Goal: Transaction & Acquisition: Purchase product/service

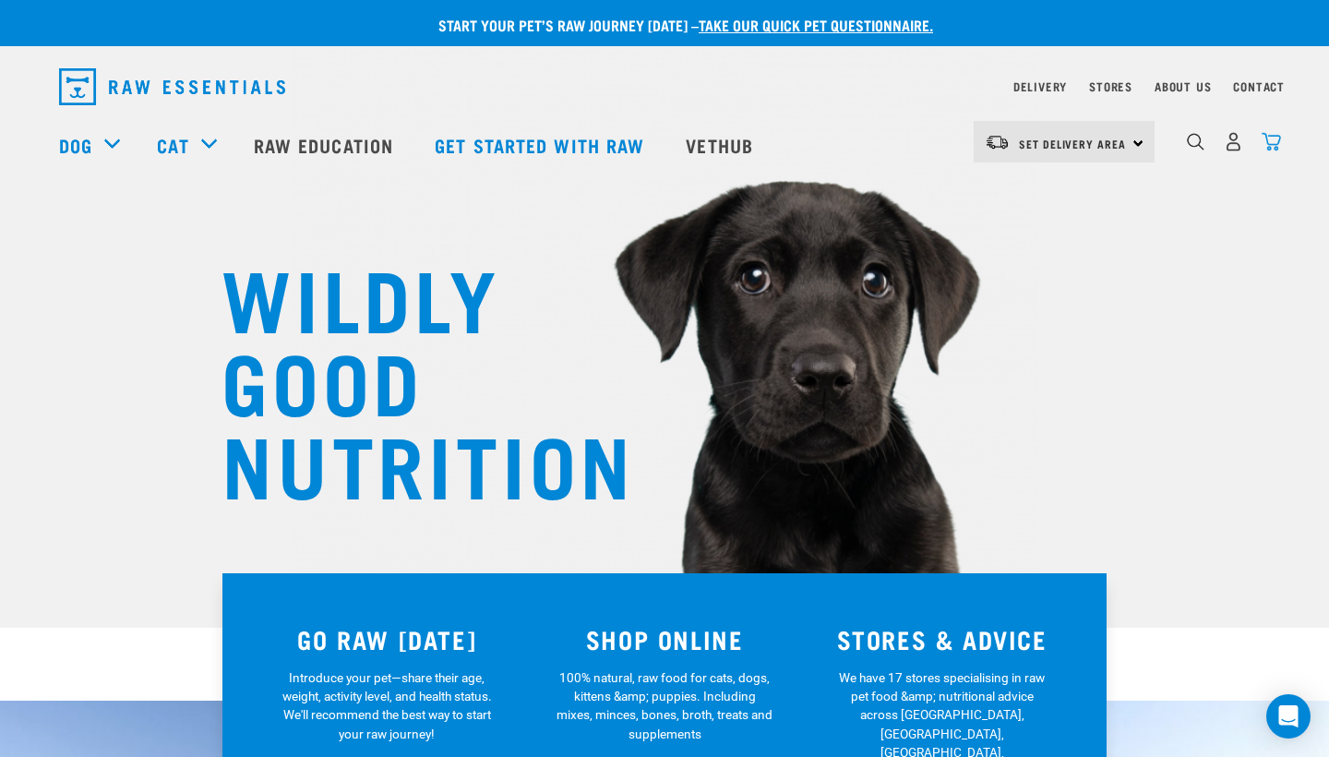
click at [1274, 142] on img "dropdown navigation" at bounding box center [1270, 141] width 19 height 19
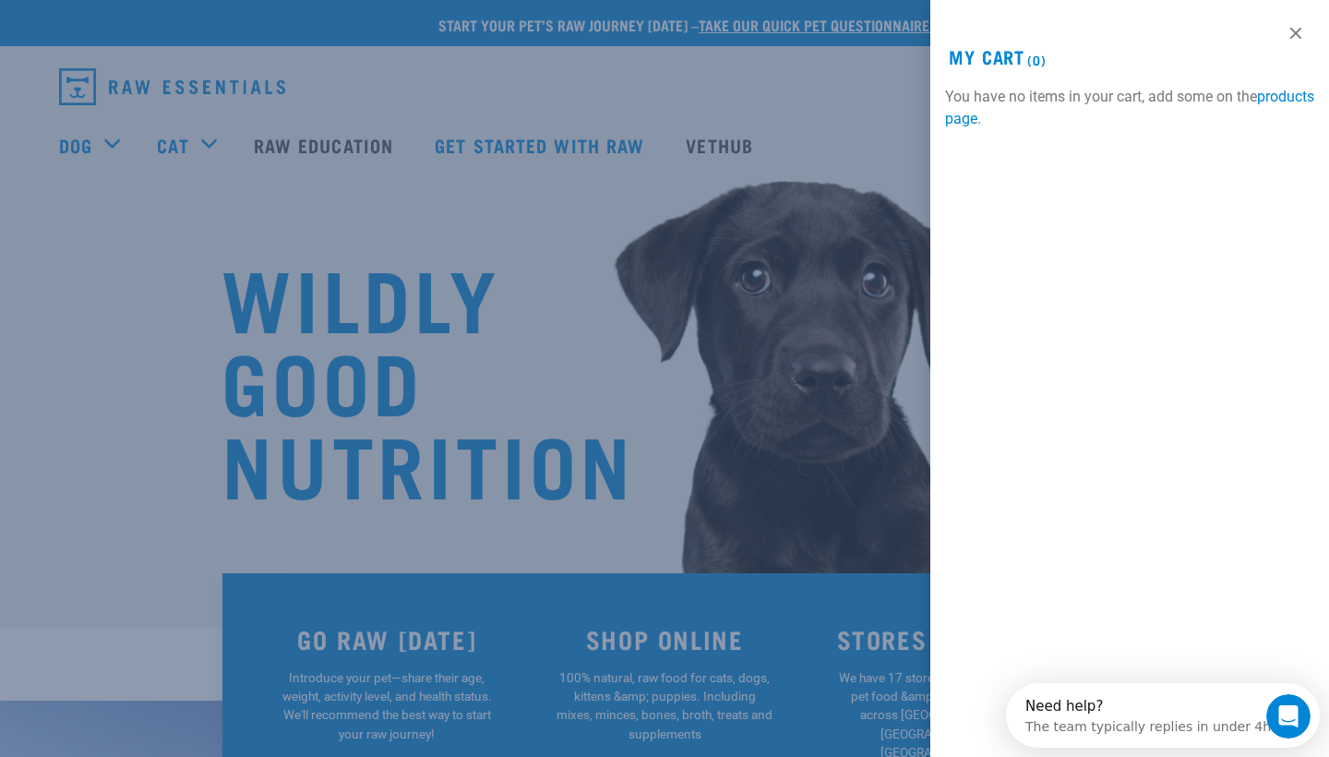
click at [826, 195] on div at bounding box center [664, 378] width 1329 height 757
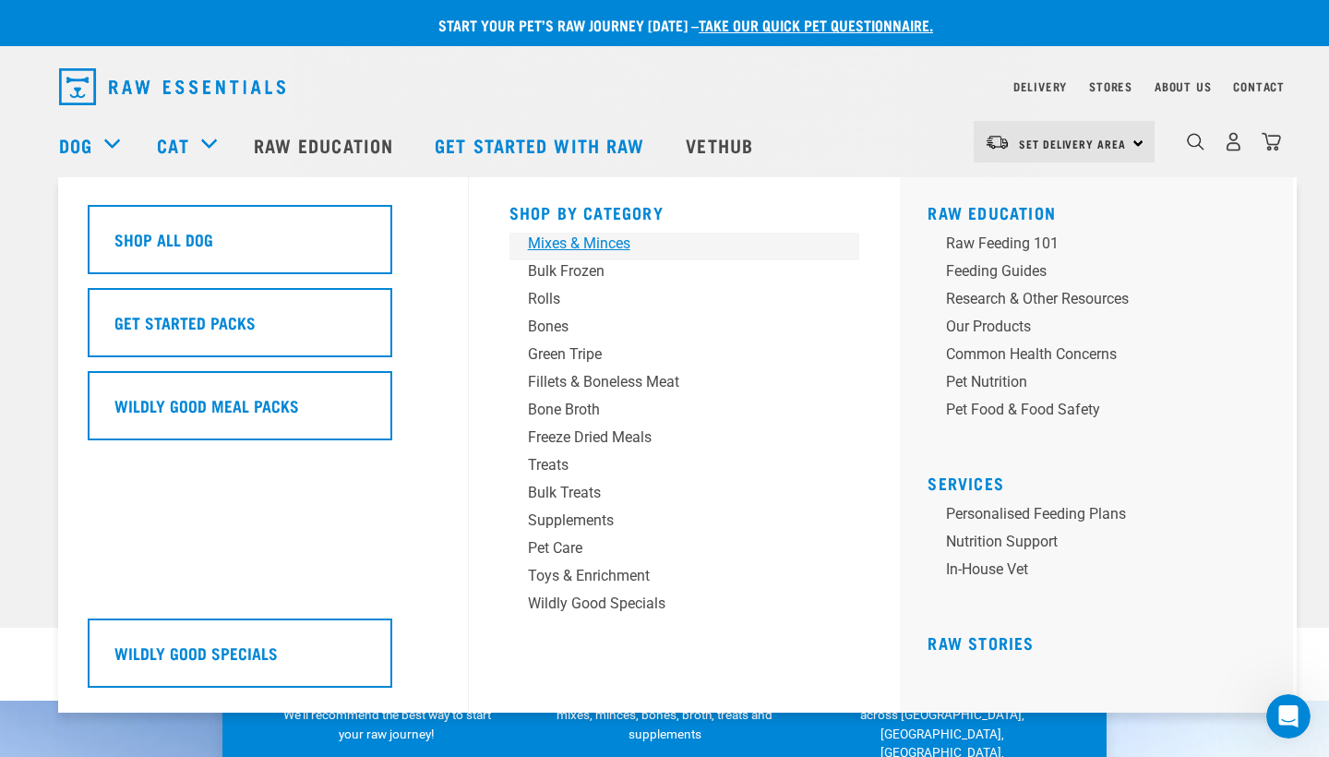
click at [618, 237] on div "Mixes & Minces" at bounding box center [672, 244] width 288 height 22
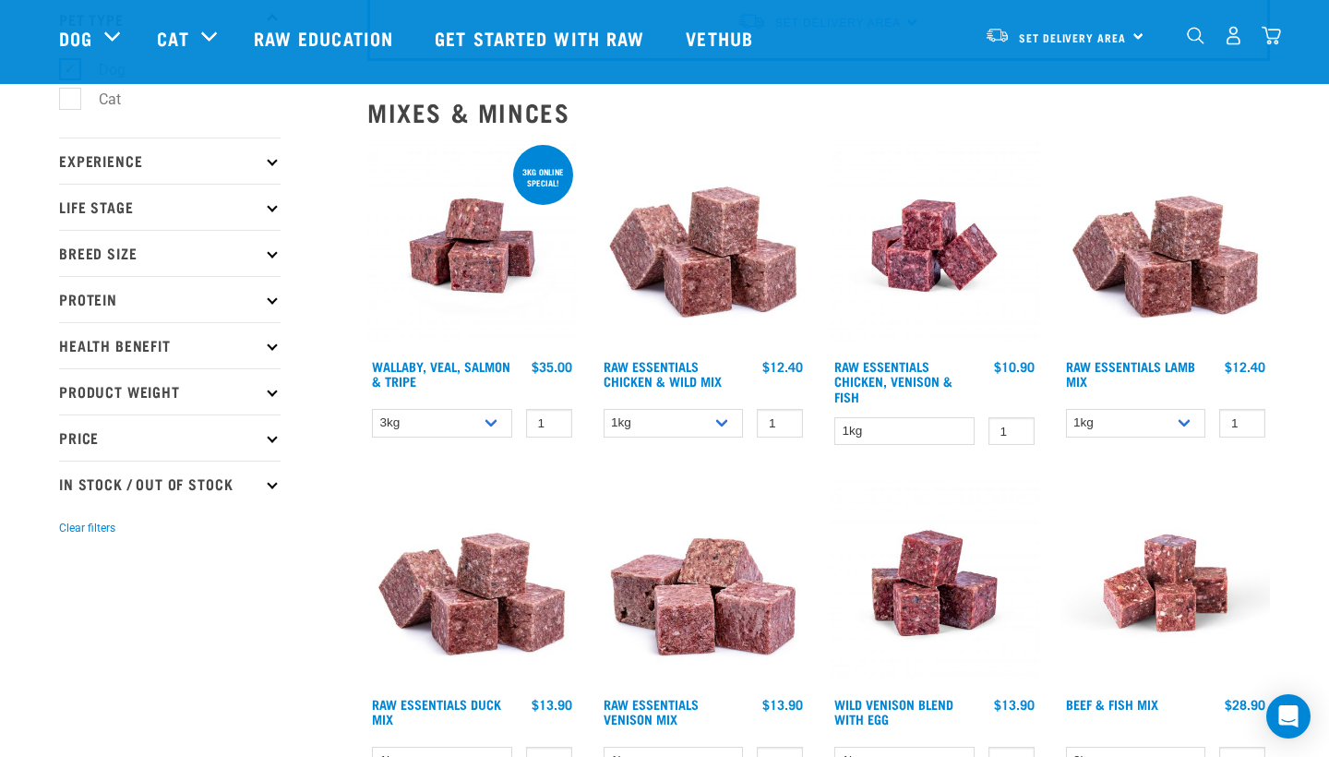
scroll to position [197, 0]
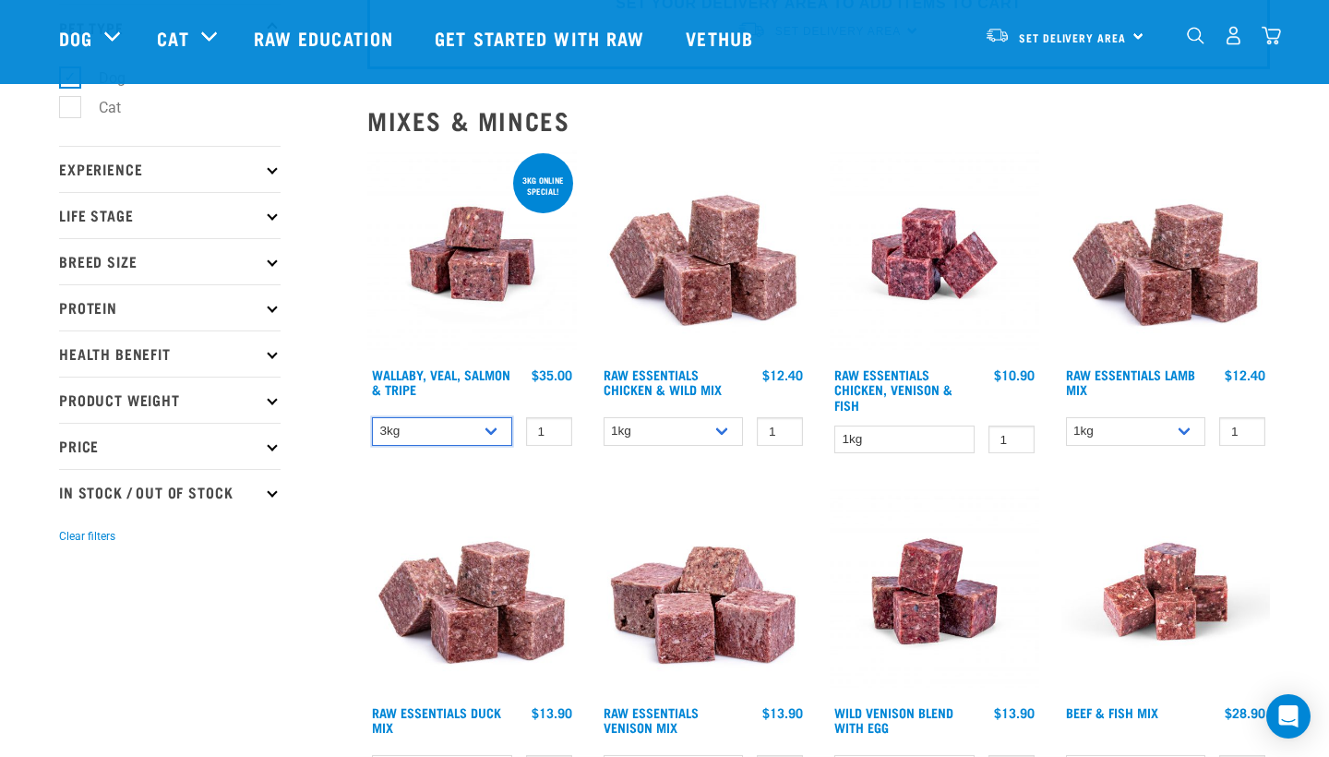
scroll to position [128, 0]
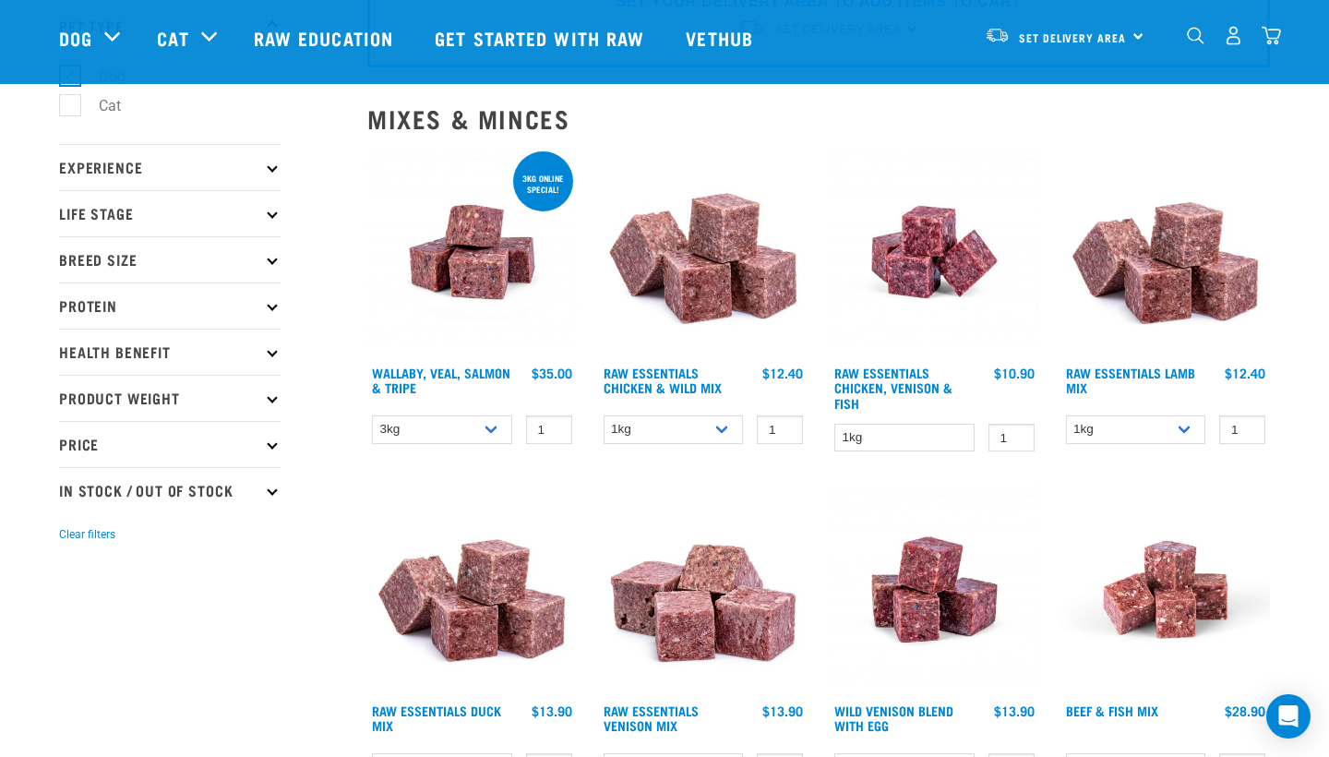
click at [464, 293] on img at bounding box center [471, 252] width 209 height 209
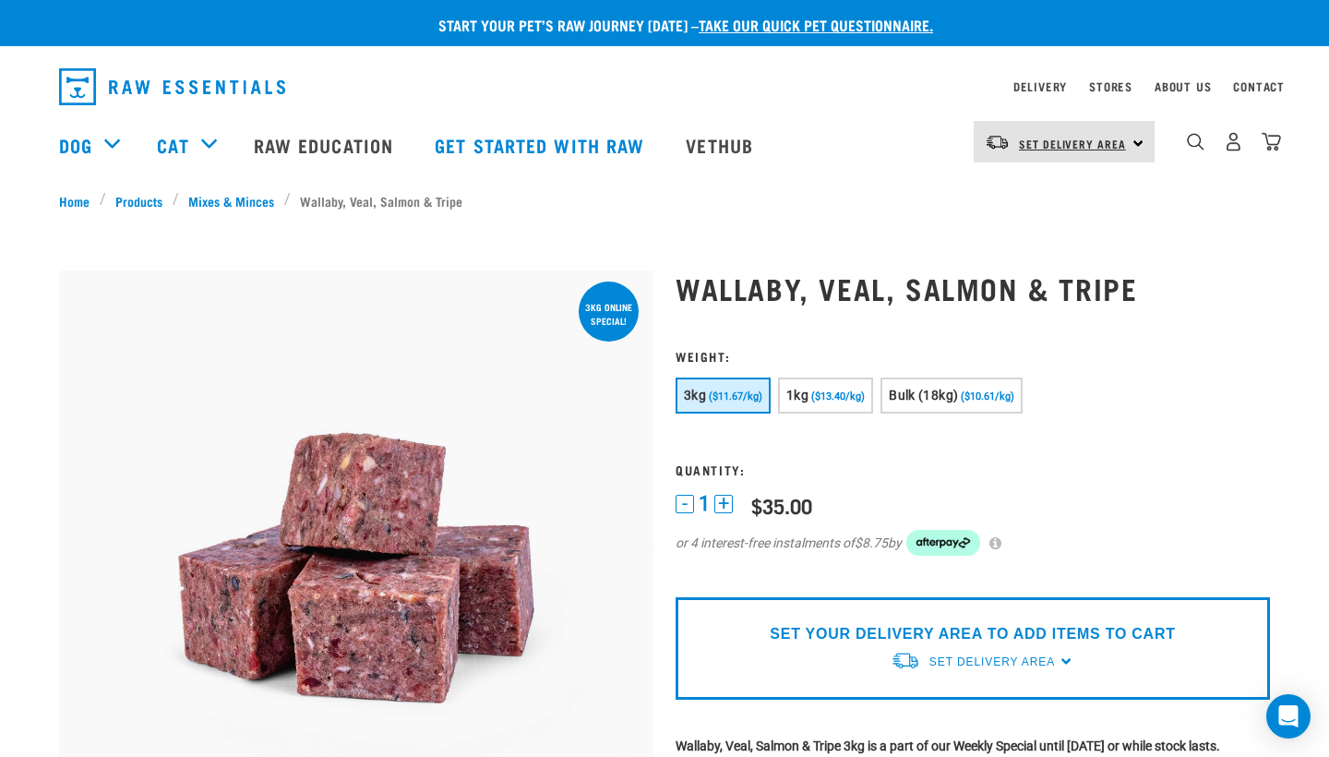
click at [1079, 137] on link "Set Delivery Area" at bounding box center [1072, 144] width 107 height 30
click at [1066, 190] on link "[GEOGRAPHIC_DATA]" at bounding box center [1062, 193] width 177 height 41
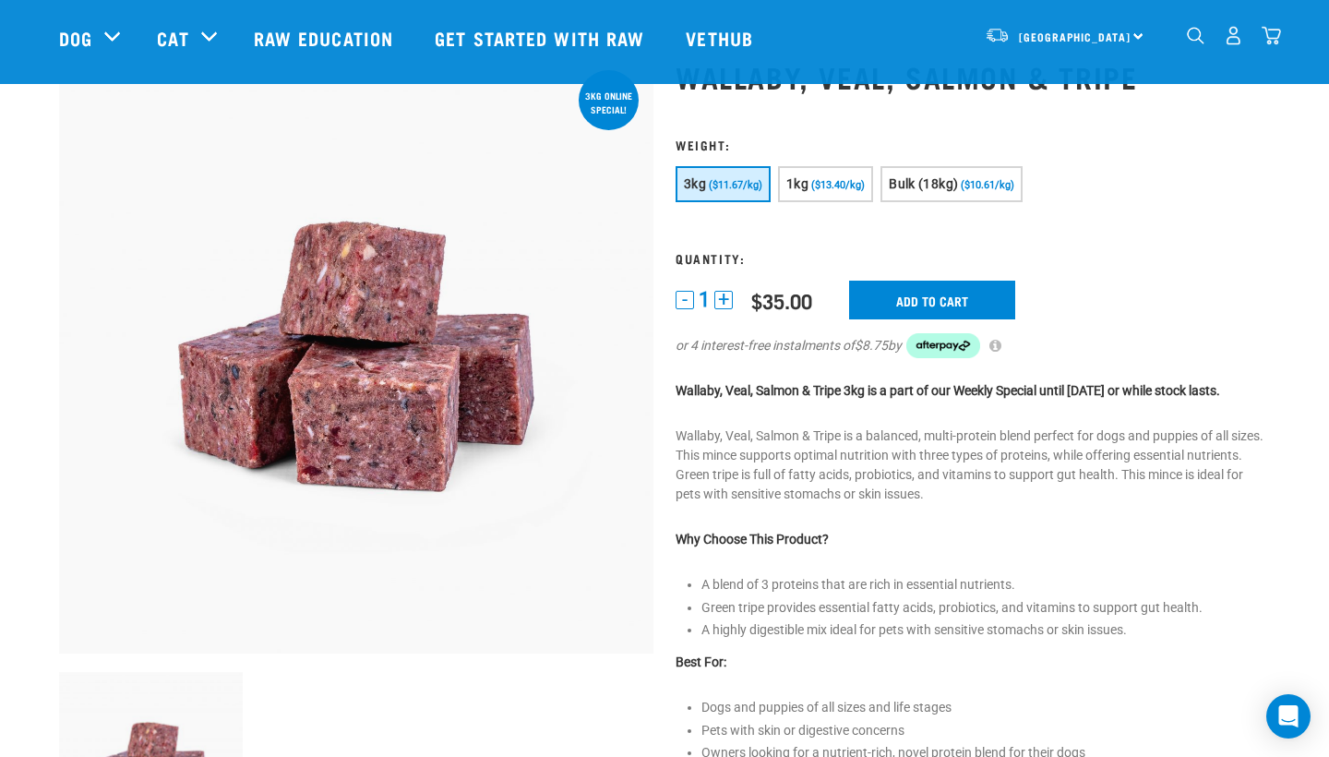
scroll to position [77, 0]
click at [969, 298] on input "Add to cart" at bounding box center [932, 299] width 166 height 39
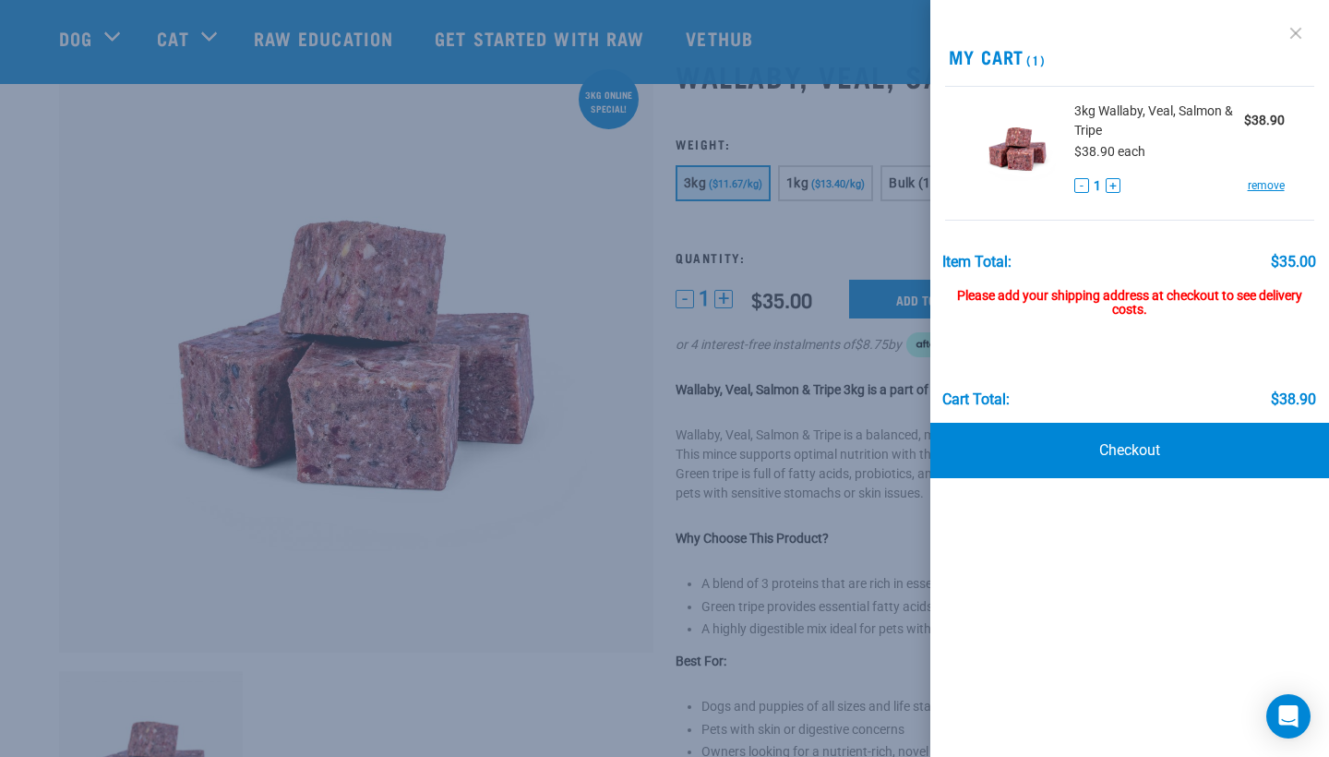
click at [1298, 26] on link at bounding box center [1296, 33] width 30 height 30
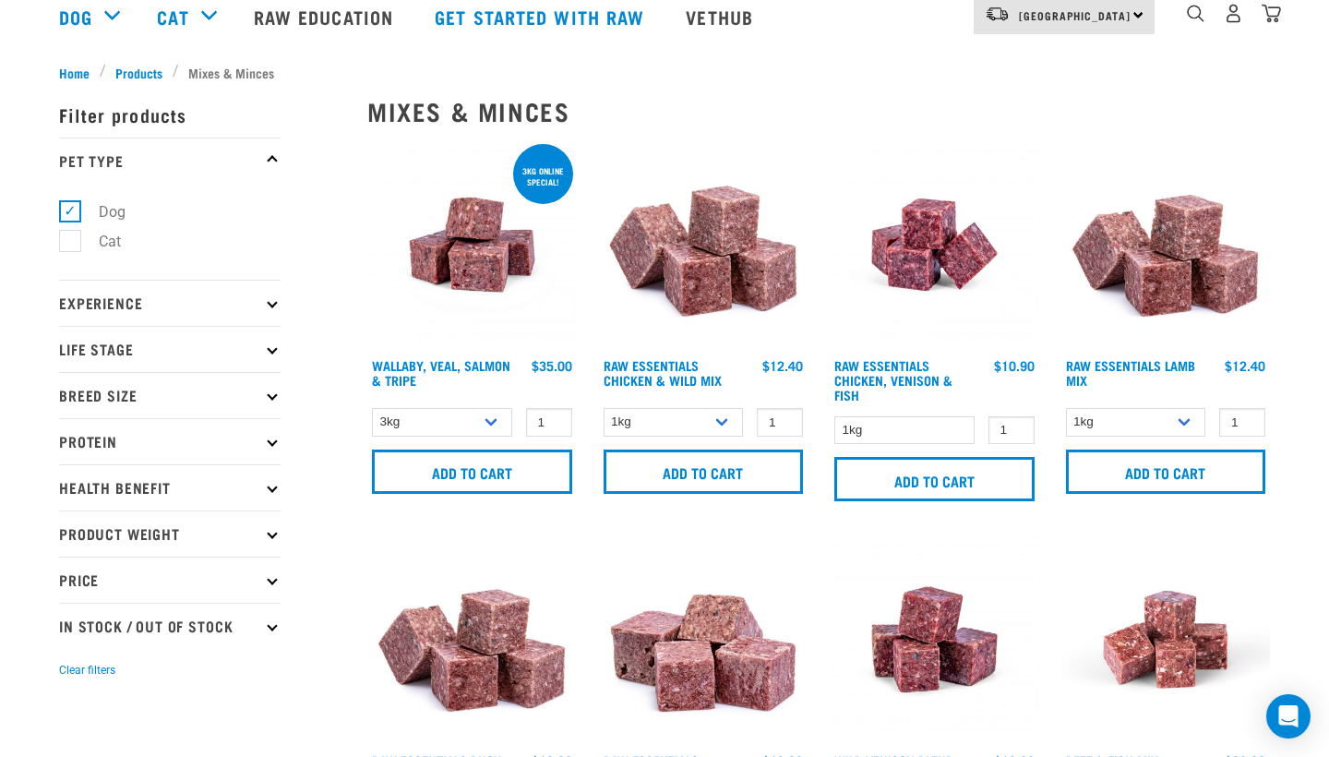
scroll to position [128, 0]
select select "24"
click at [1180, 464] on input "Add to cart" at bounding box center [1166, 471] width 200 height 44
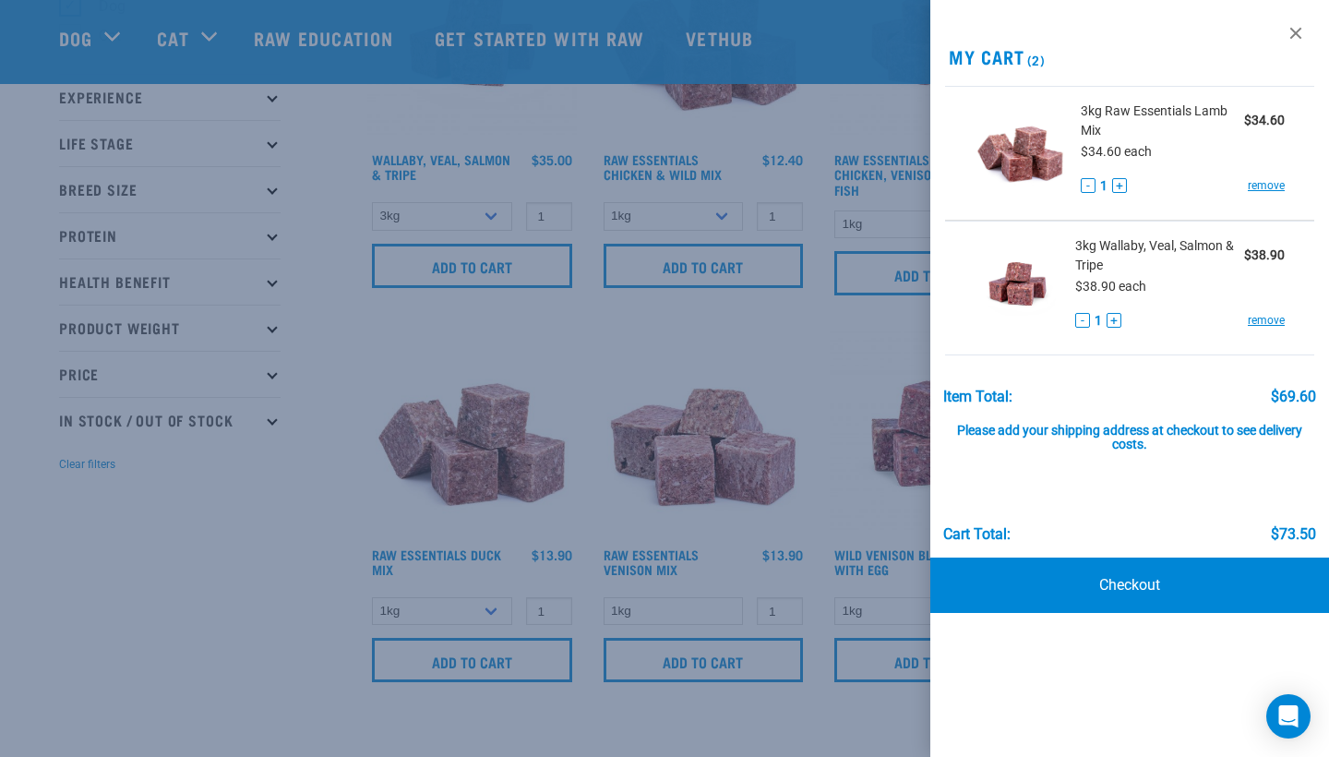
scroll to position [205, 0]
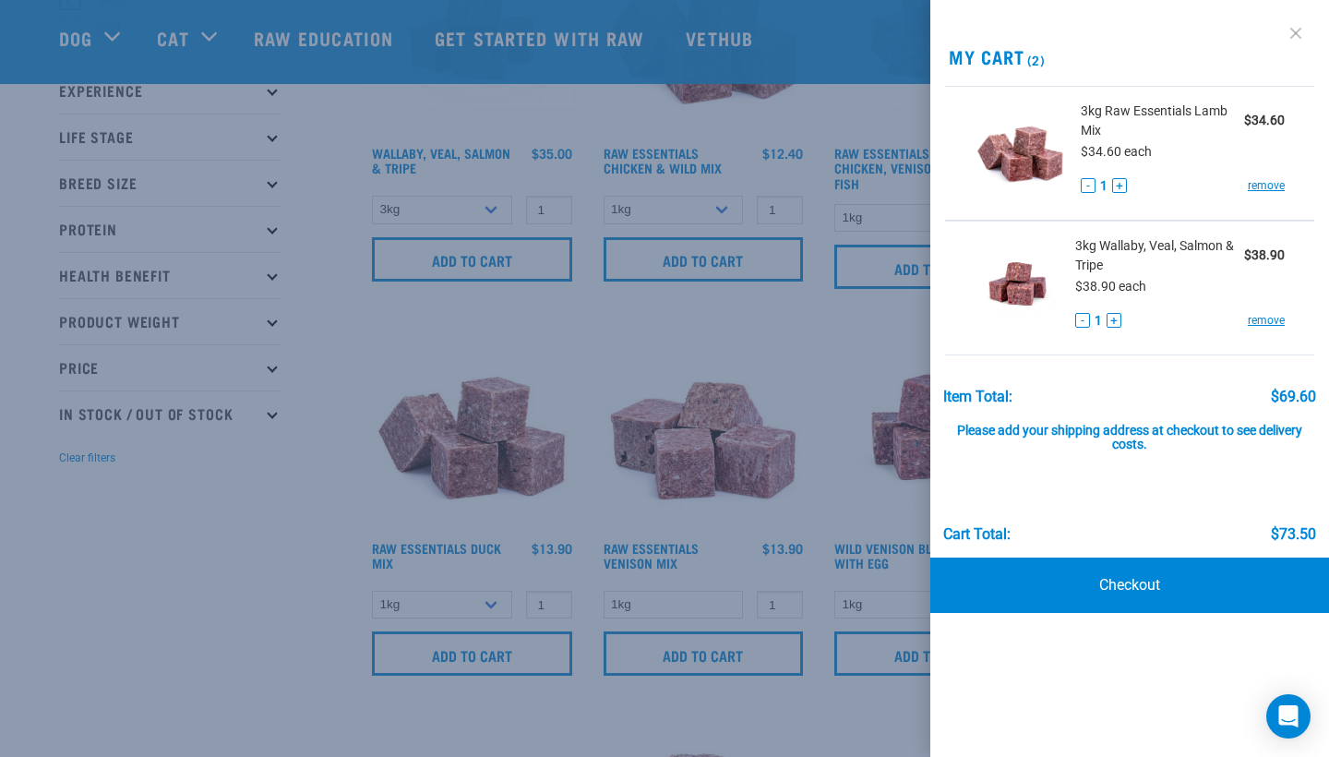
click at [1298, 29] on link at bounding box center [1296, 33] width 30 height 30
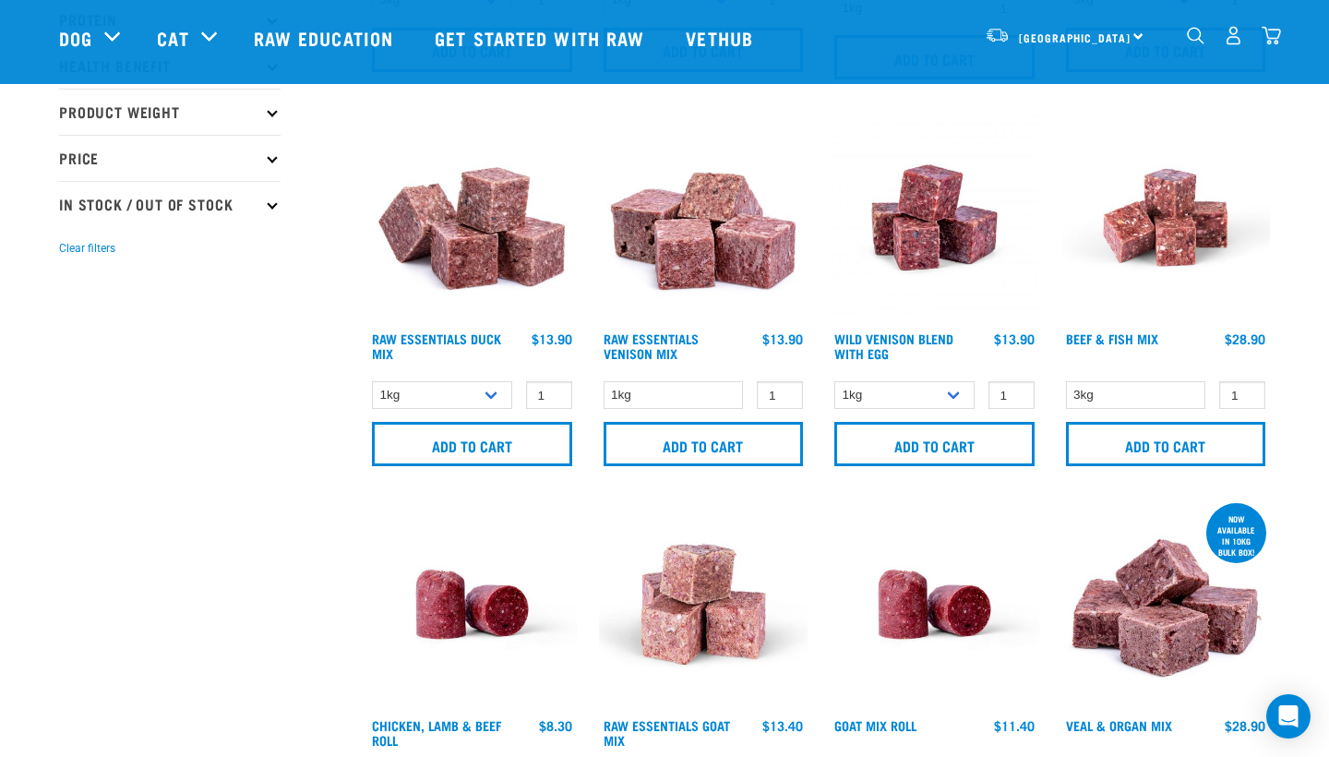
scroll to position [418, 0]
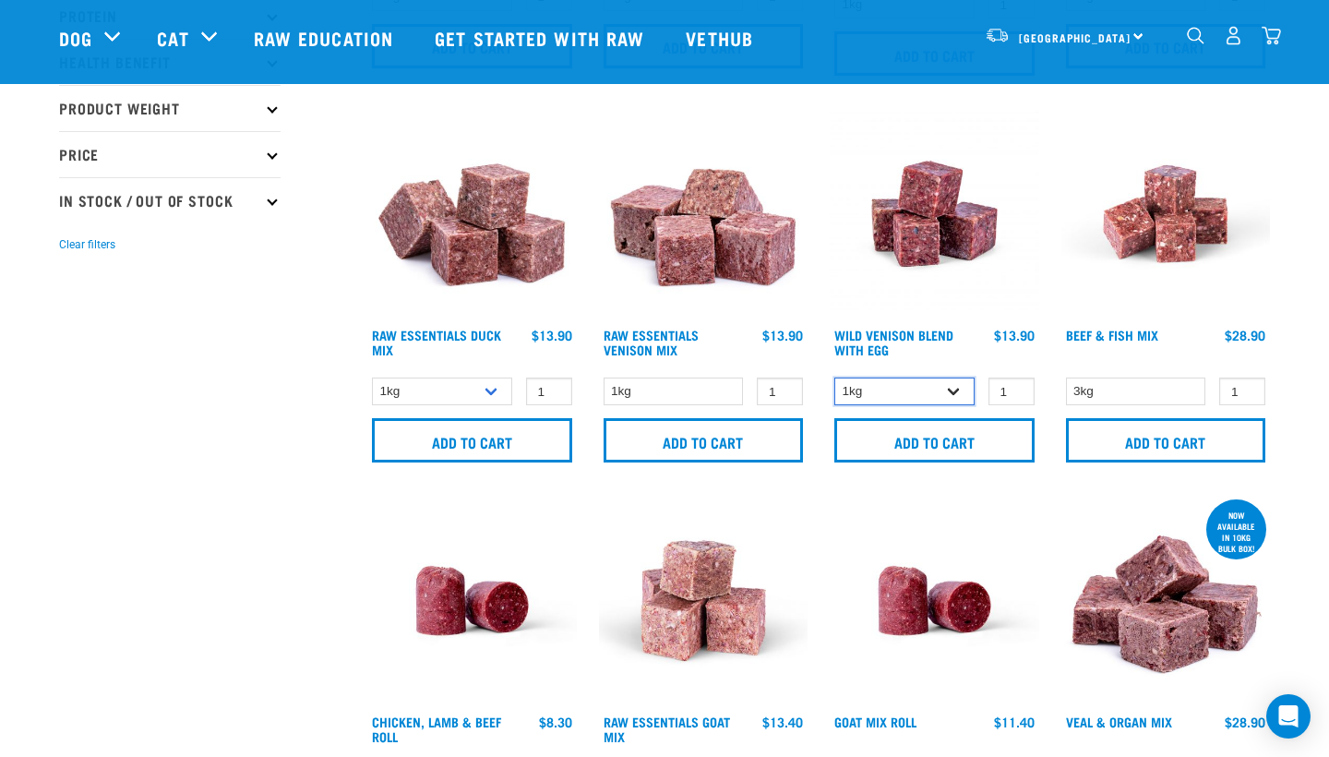
select select "34496"
select select "442098"
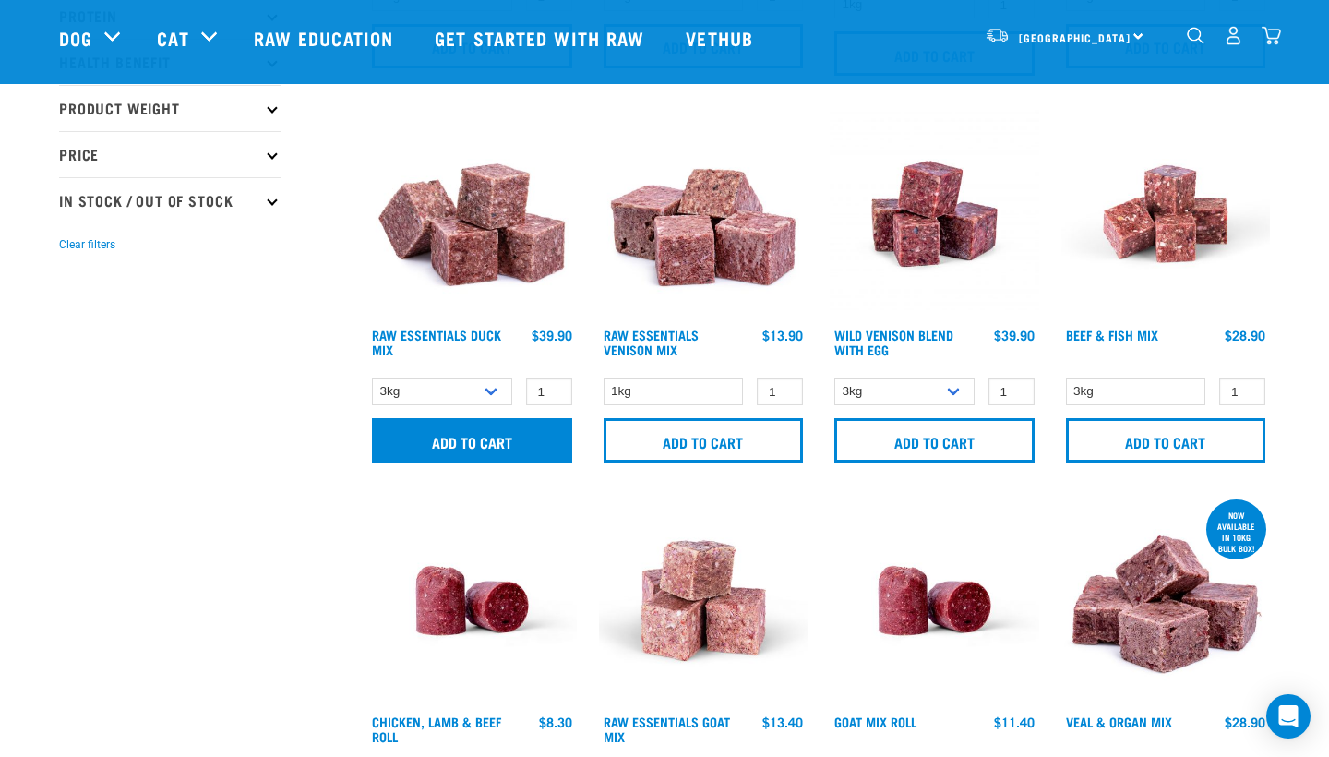
click at [525, 442] on input "Add to cart" at bounding box center [472, 440] width 200 height 44
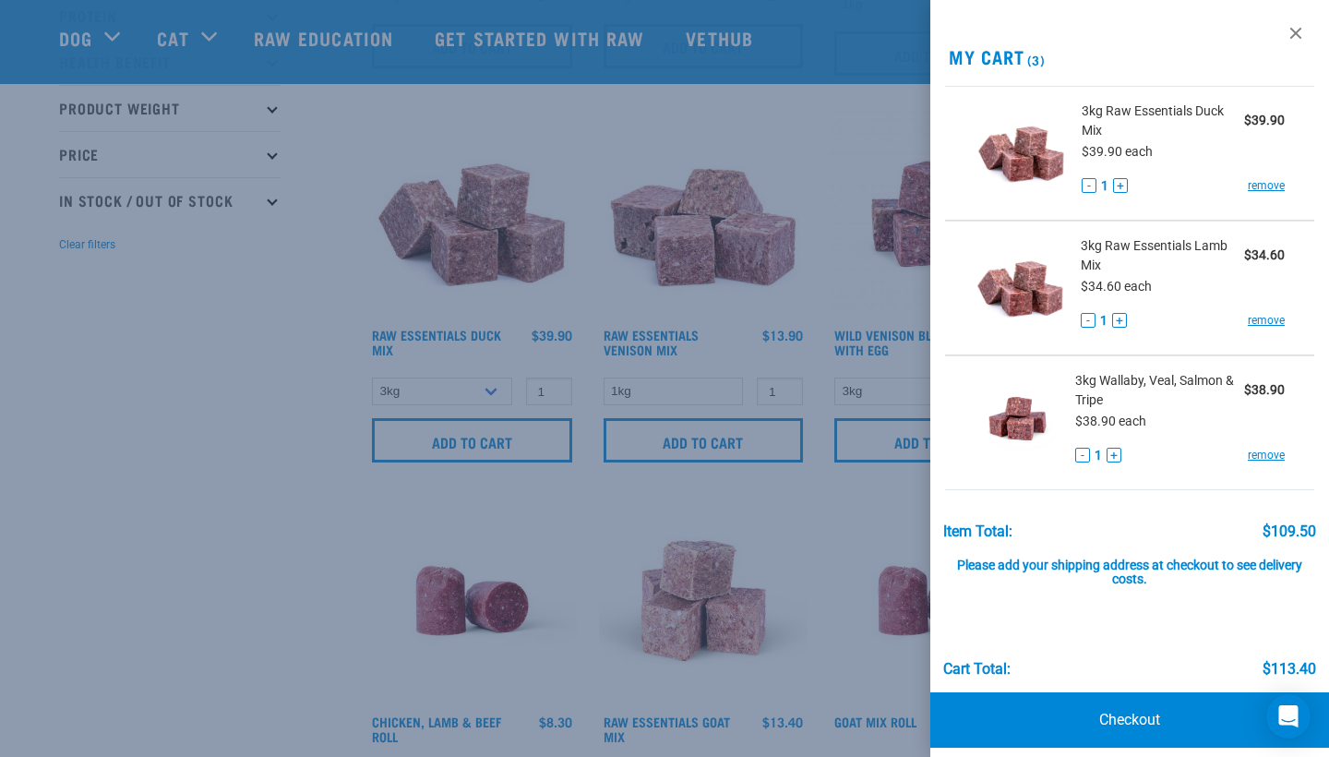
scroll to position [0, 0]
click at [1299, 29] on link at bounding box center [1296, 33] width 30 height 30
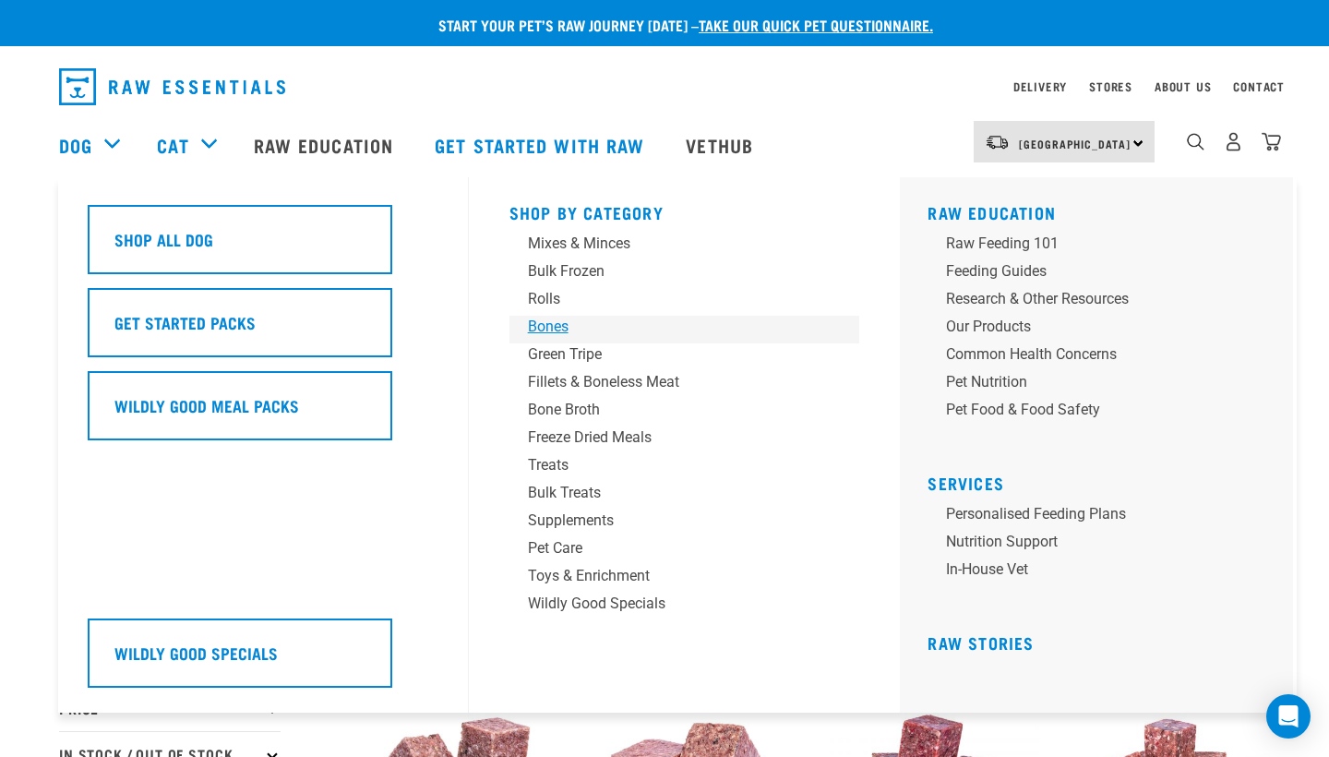
click at [545, 330] on div "Bones" at bounding box center [672, 327] width 288 height 22
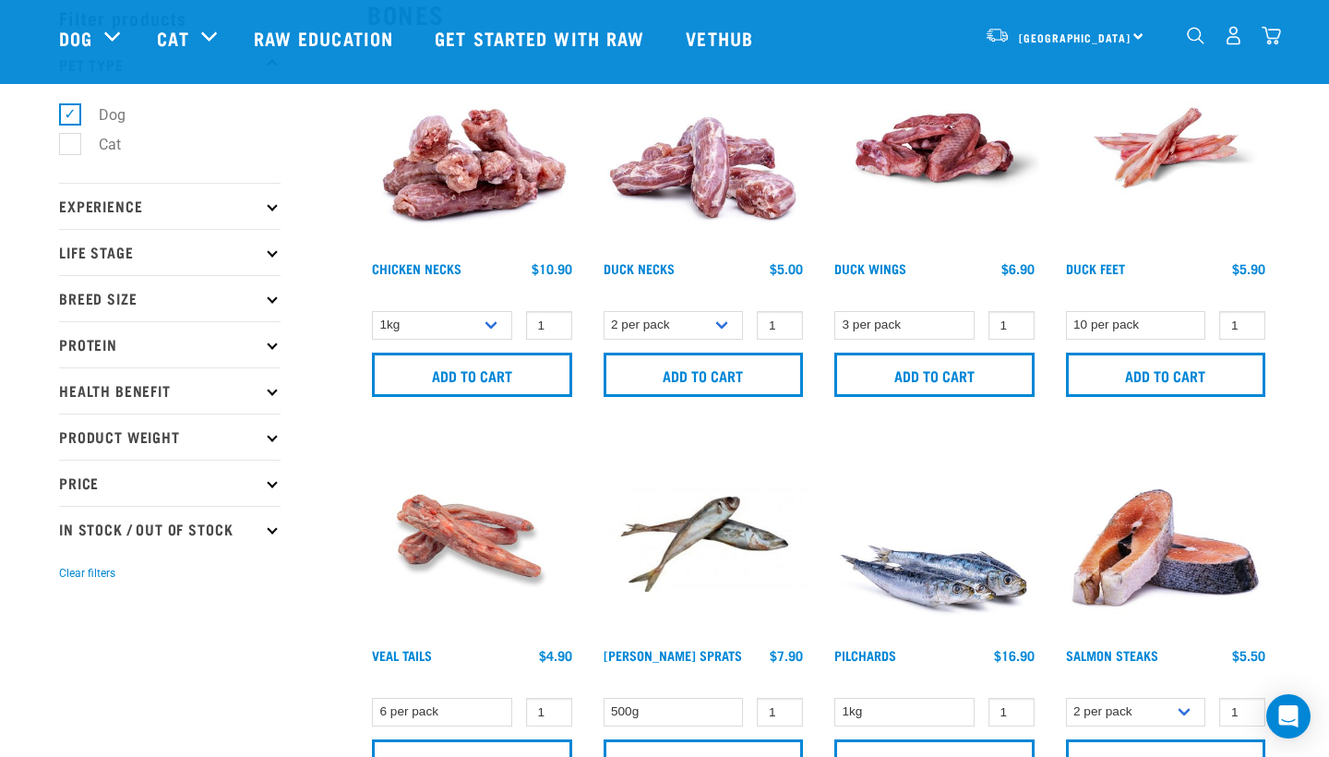
scroll to position [93, 0]
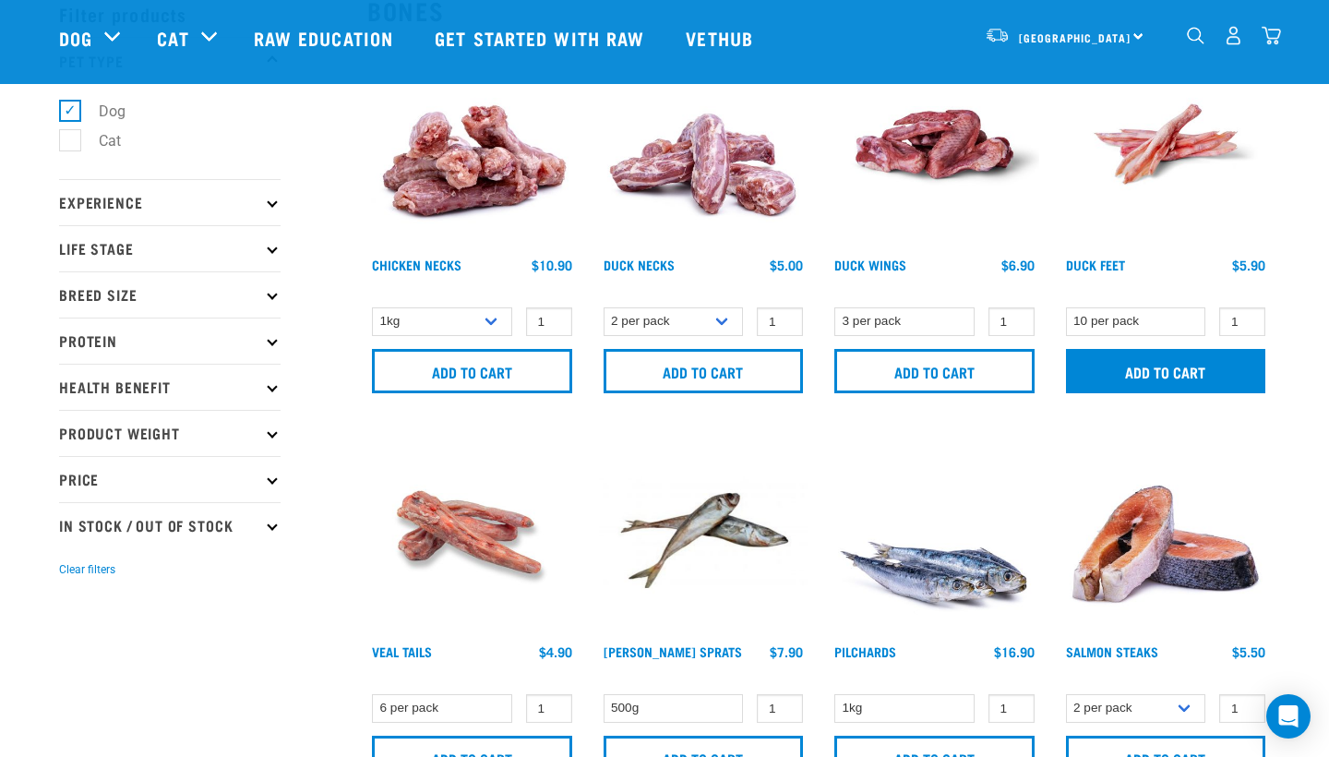
click at [1197, 369] on input "Add to cart" at bounding box center [1166, 371] width 200 height 44
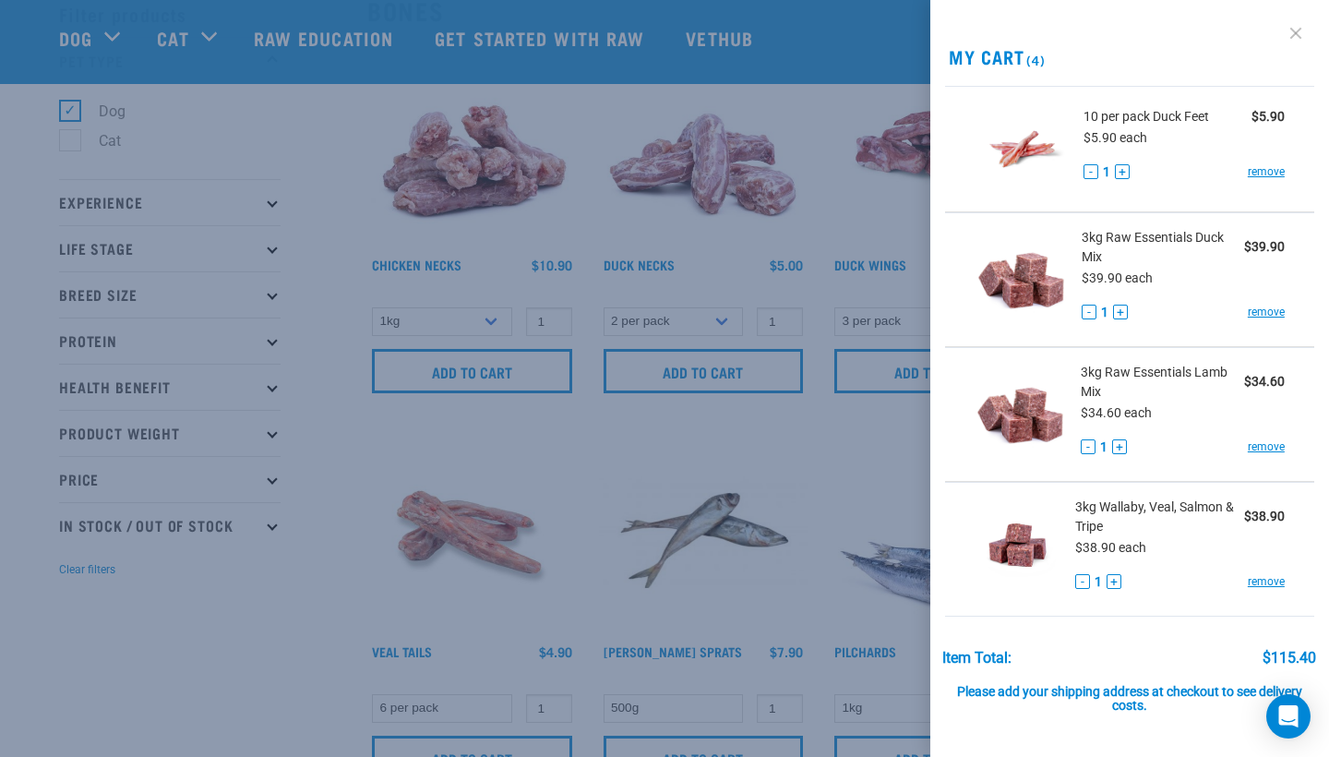
click at [1293, 27] on link at bounding box center [1296, 33] width 30 height 30
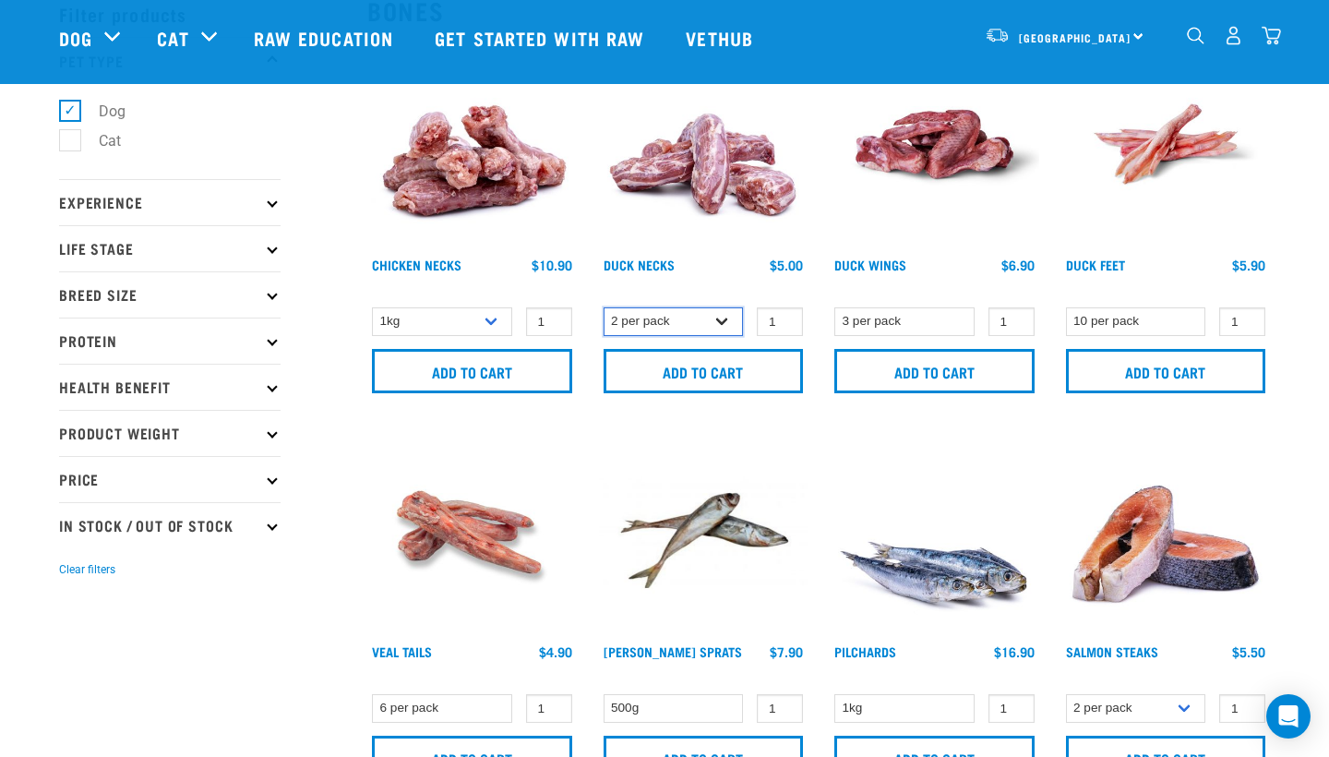
select select "810"
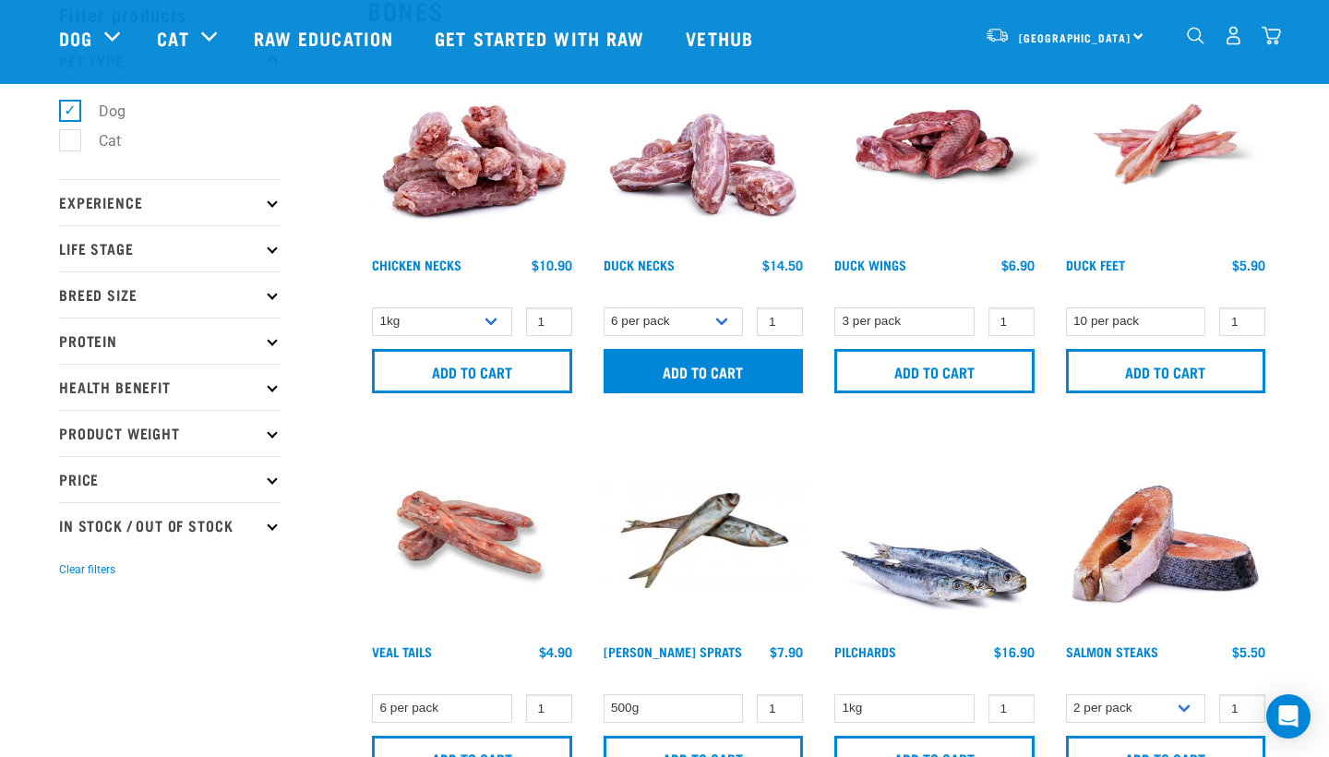
click at [707, 363] on input "Add to cart" at bounding box center [704, 371] width 200 height 44
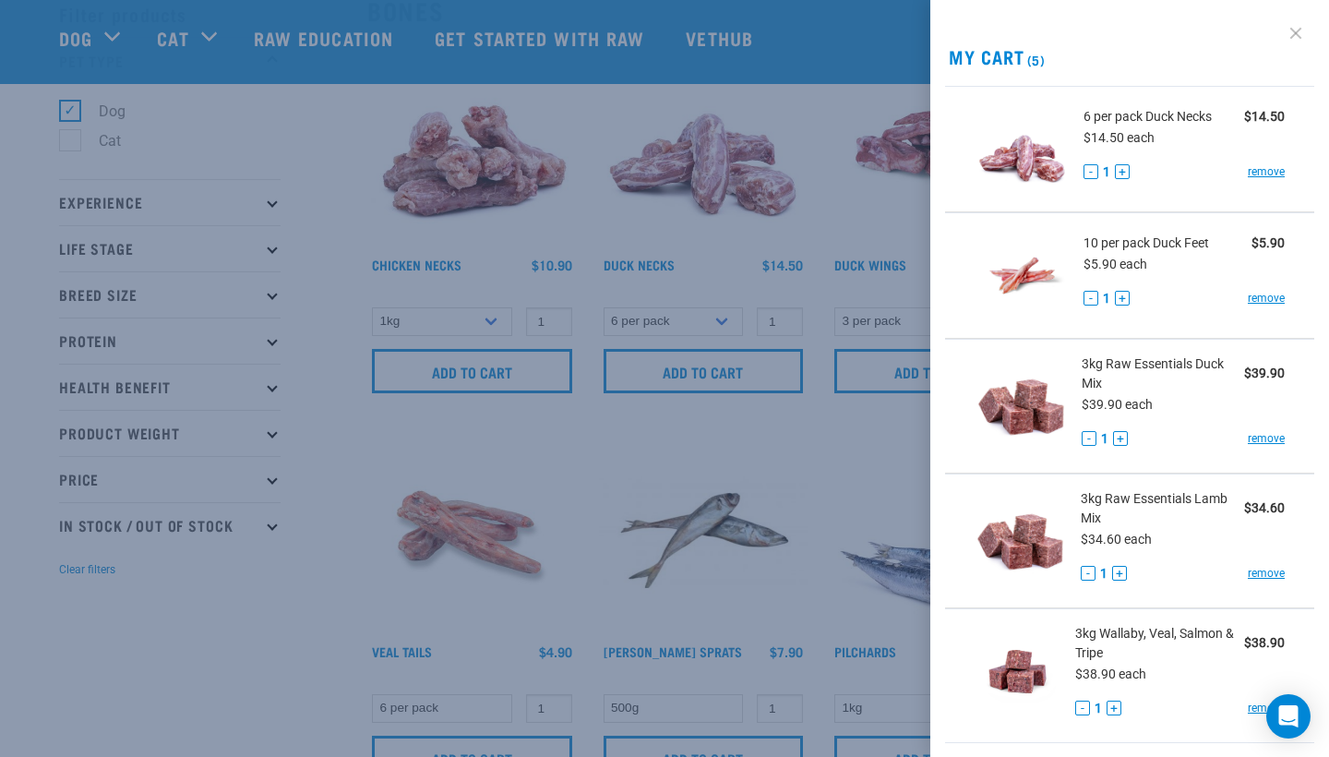
click at [1294, 30] on link at bounding box center [1296, 33] width 30 height 30
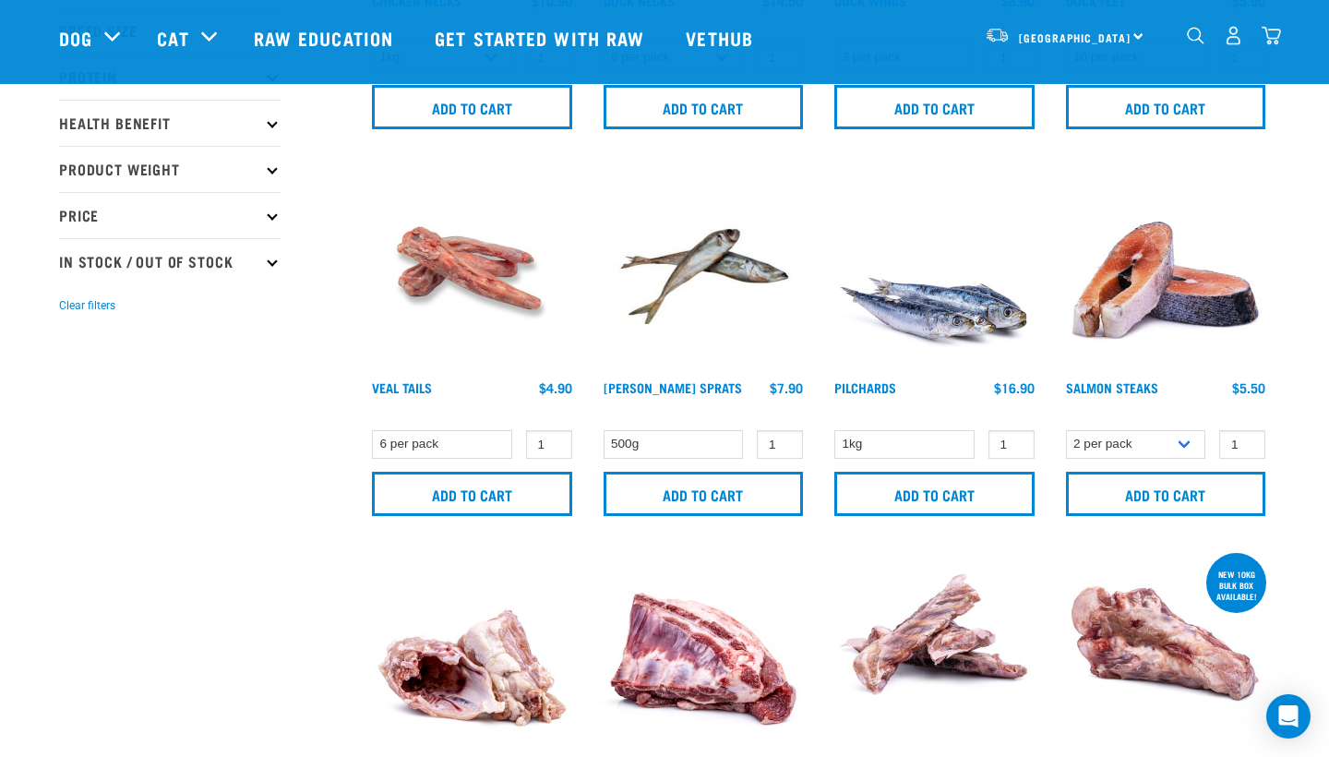
scroll to position [357, 0]
click at [881, 494] on input "Add to cart" at bounding box center [934, 494] width 200 height 44
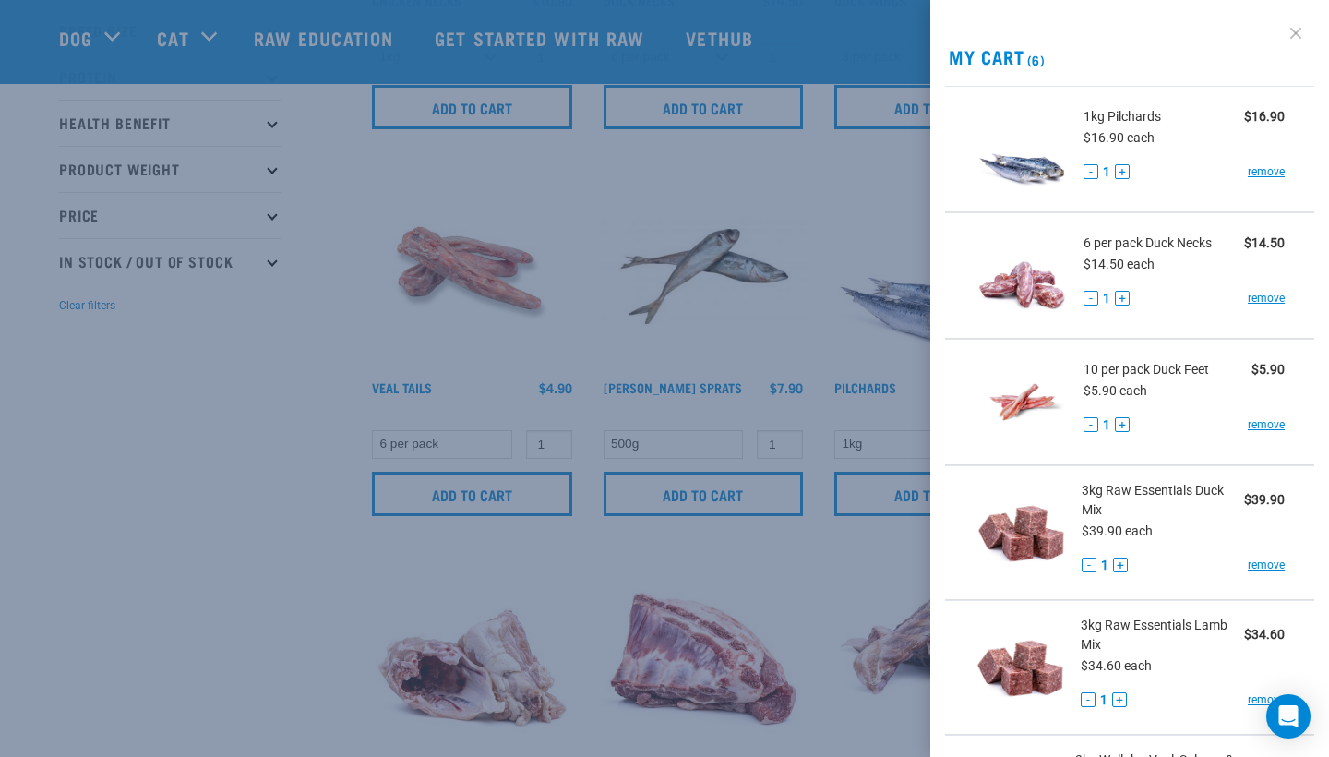
click at [1292, 33] on link at bounding box center [1296, 33] width 30 height 30
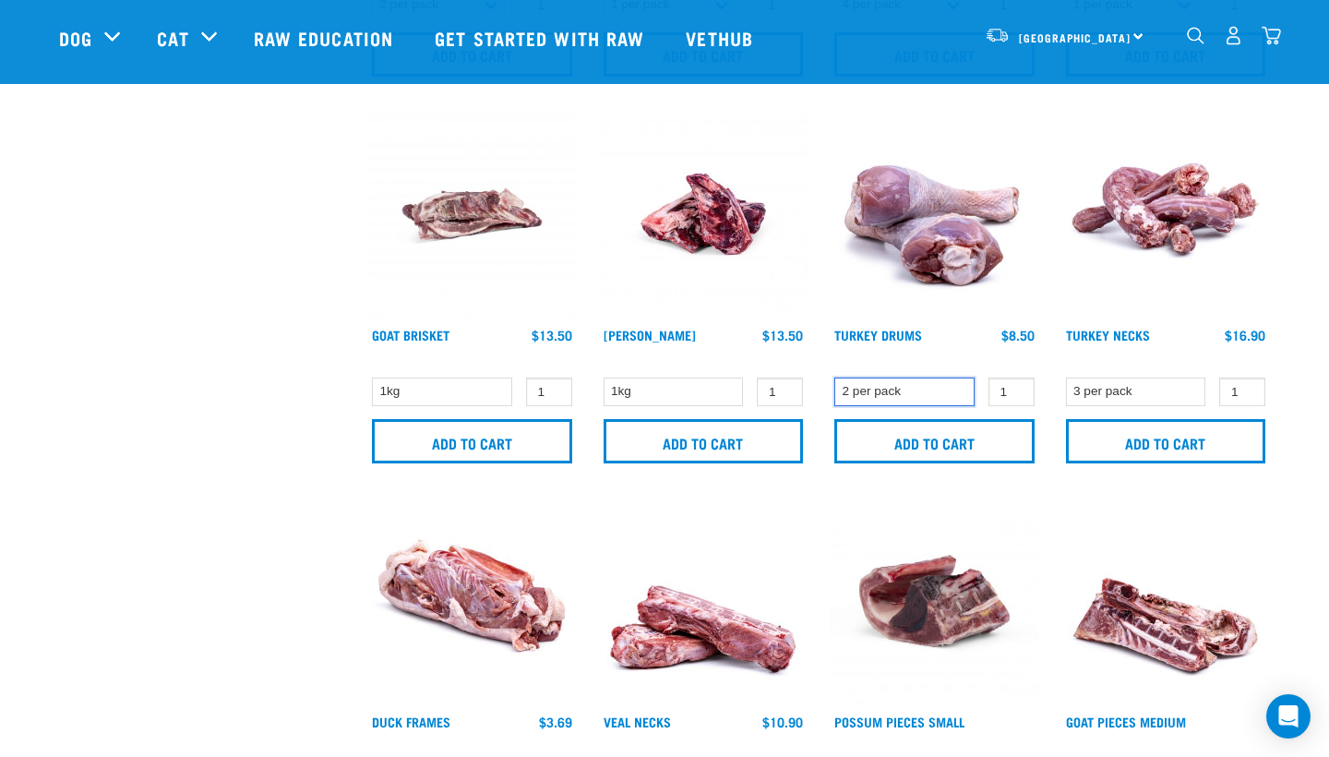
scroll to position [1184, 0]
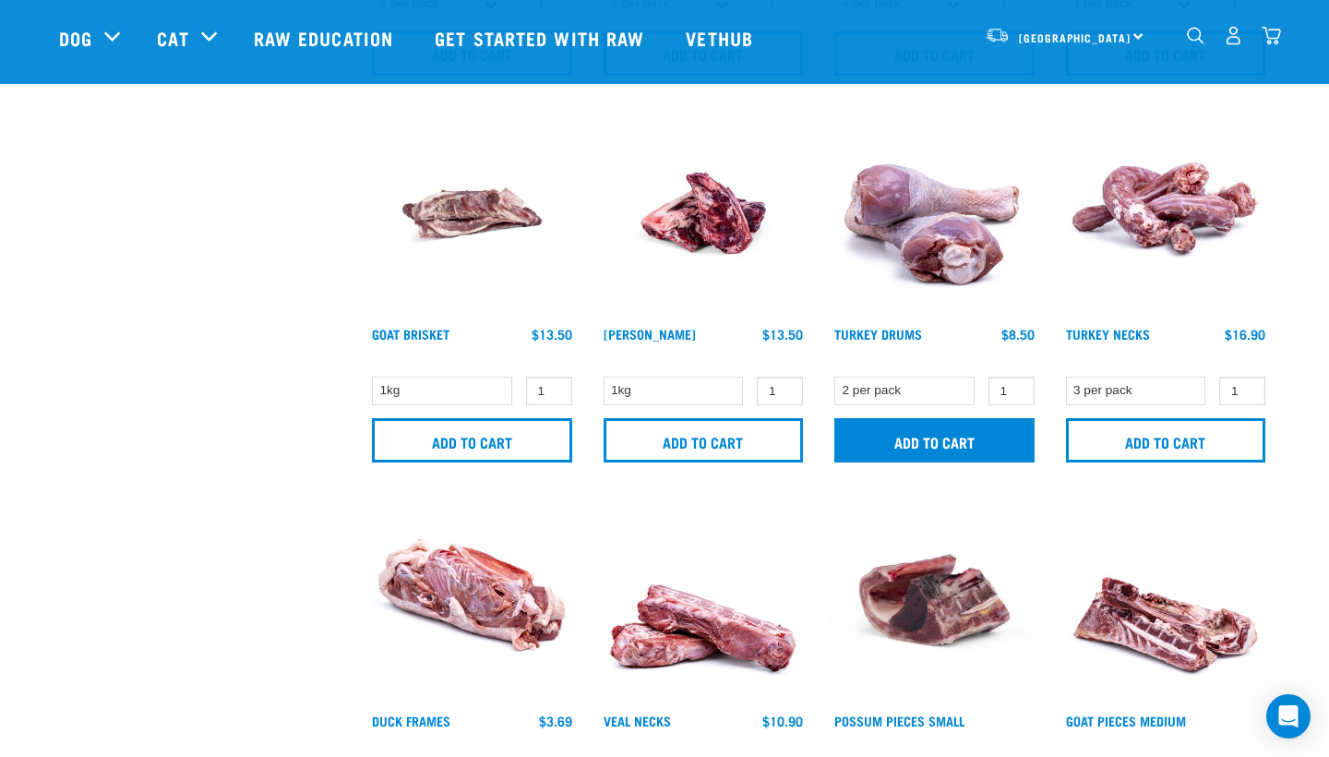
click at [879, 437] on input "Add to cart" at bounding box center [934, 440] width 200 height 44
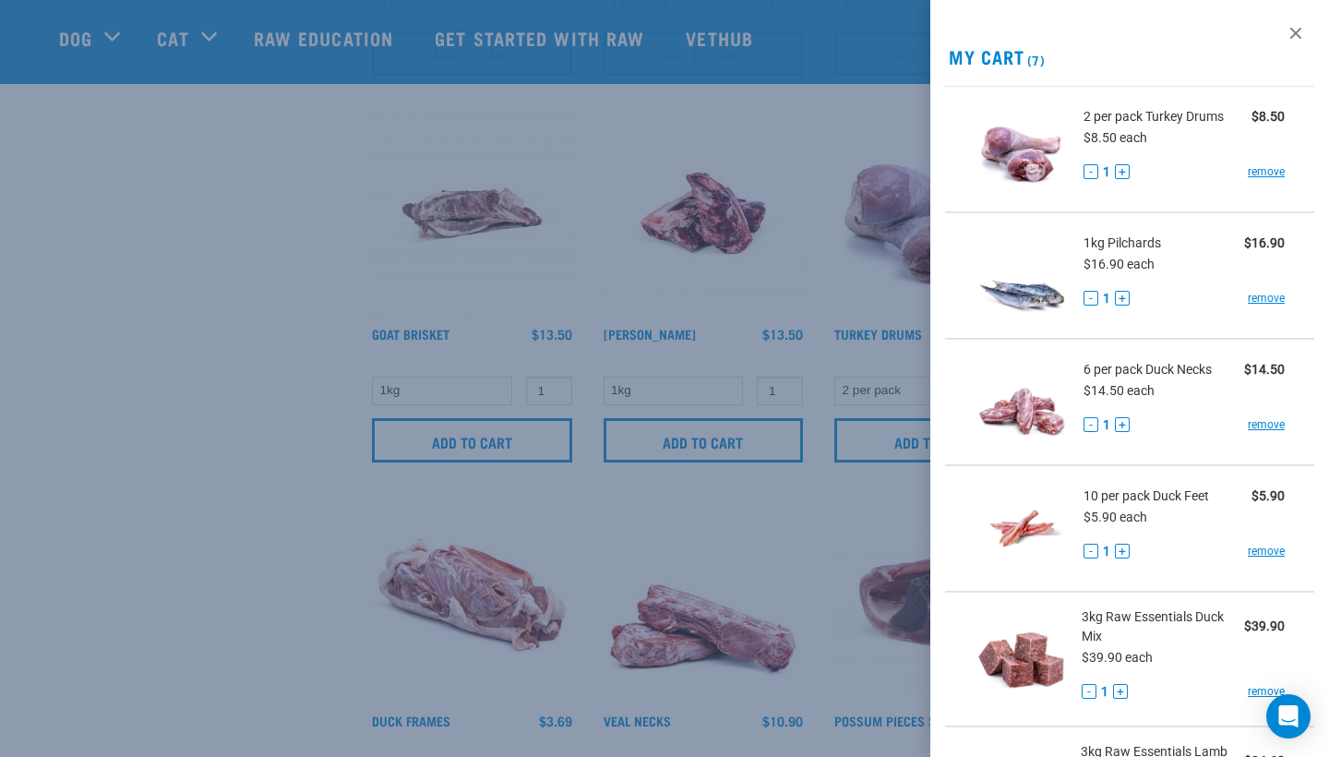
scroll to position [0, 0]
click at [218, 276] on div at bounding box center [664, 378] width 1329 height 757
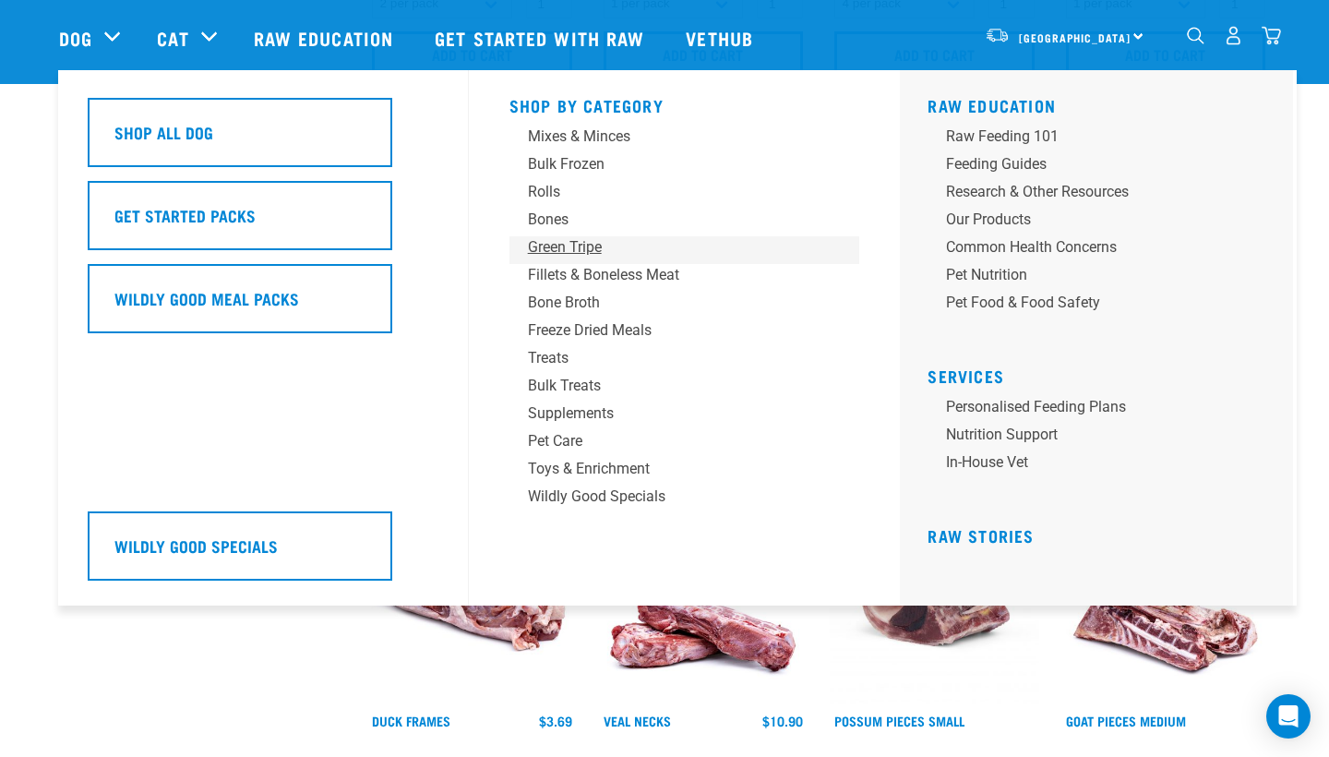
click at [612, 245] on div "Green Tripe" at bounding box center [672, 247] width 288 height 22
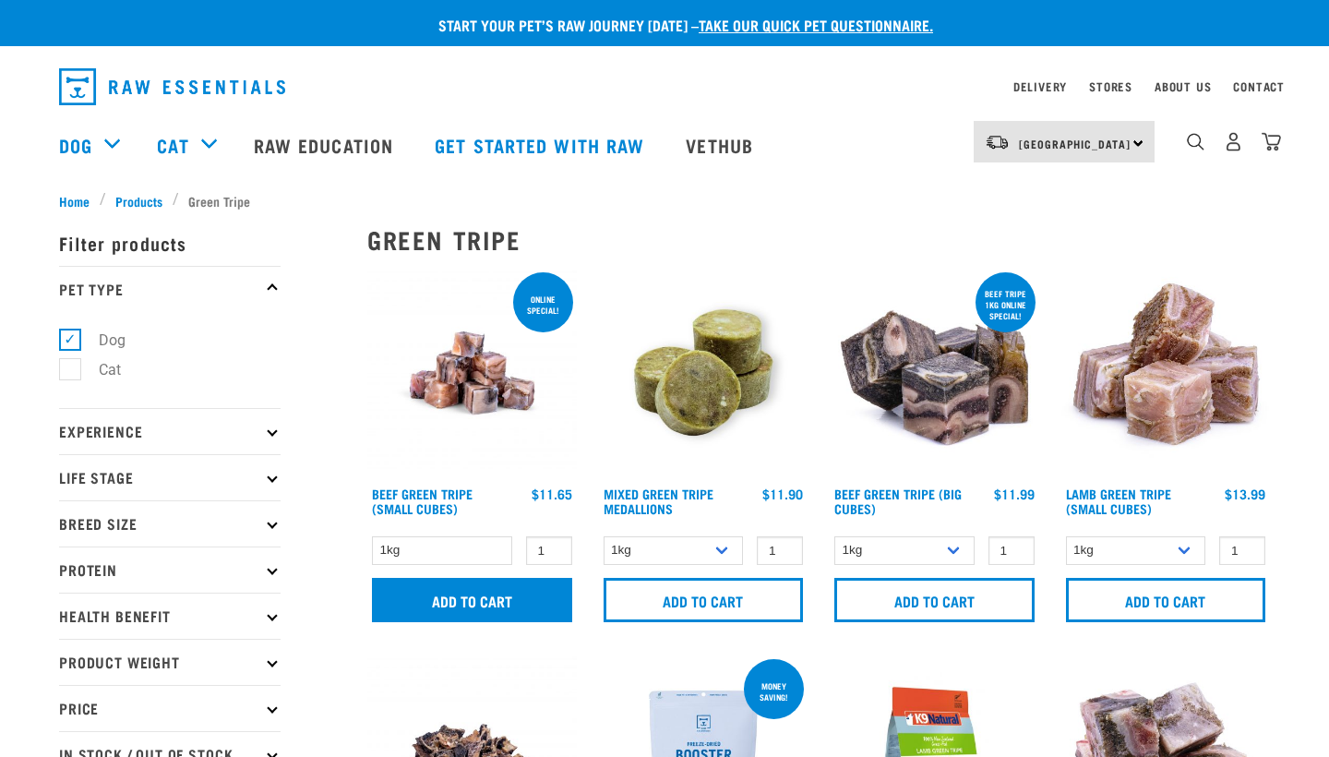
click at [518, 604] on input "Add to cart" at bounding box center [472, 600] width 200 height 44
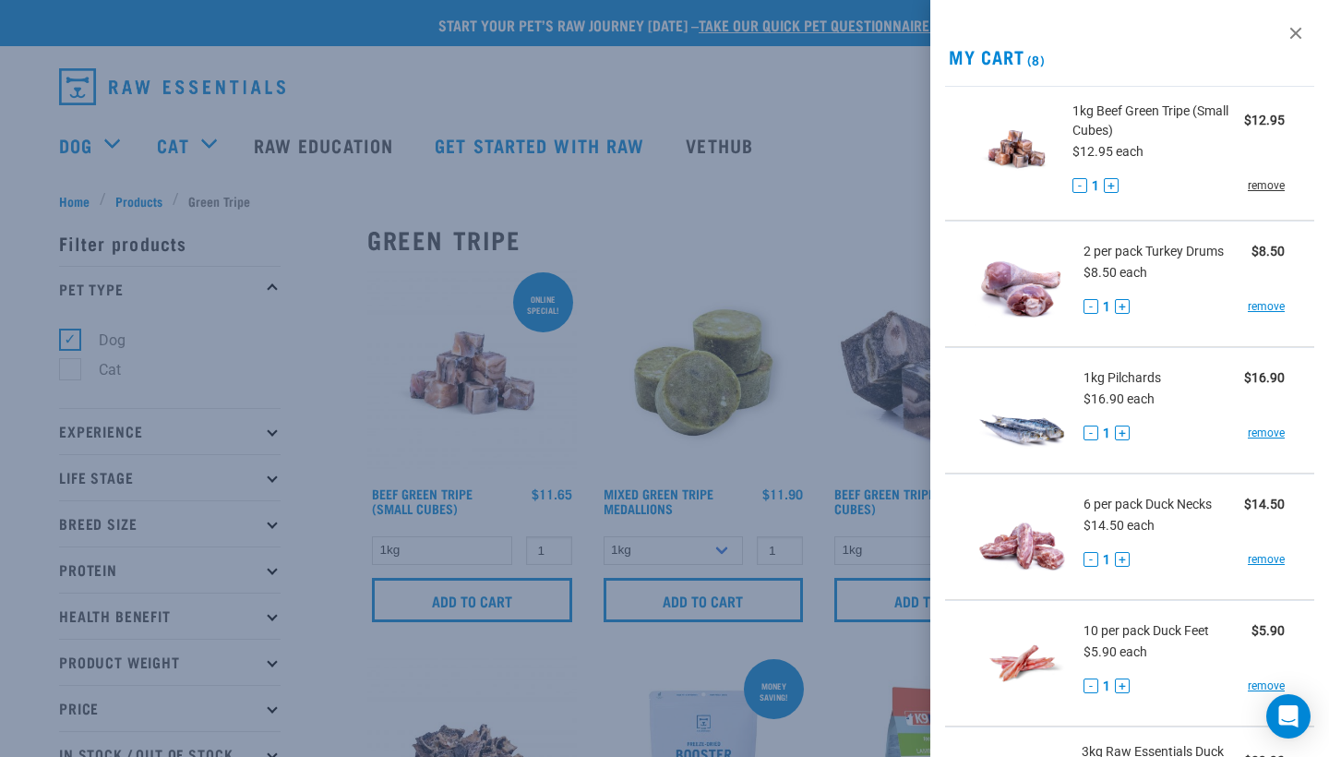
click at [1257, 184] on link "remove" at bounding box center [1266, 185] width 37 height 17
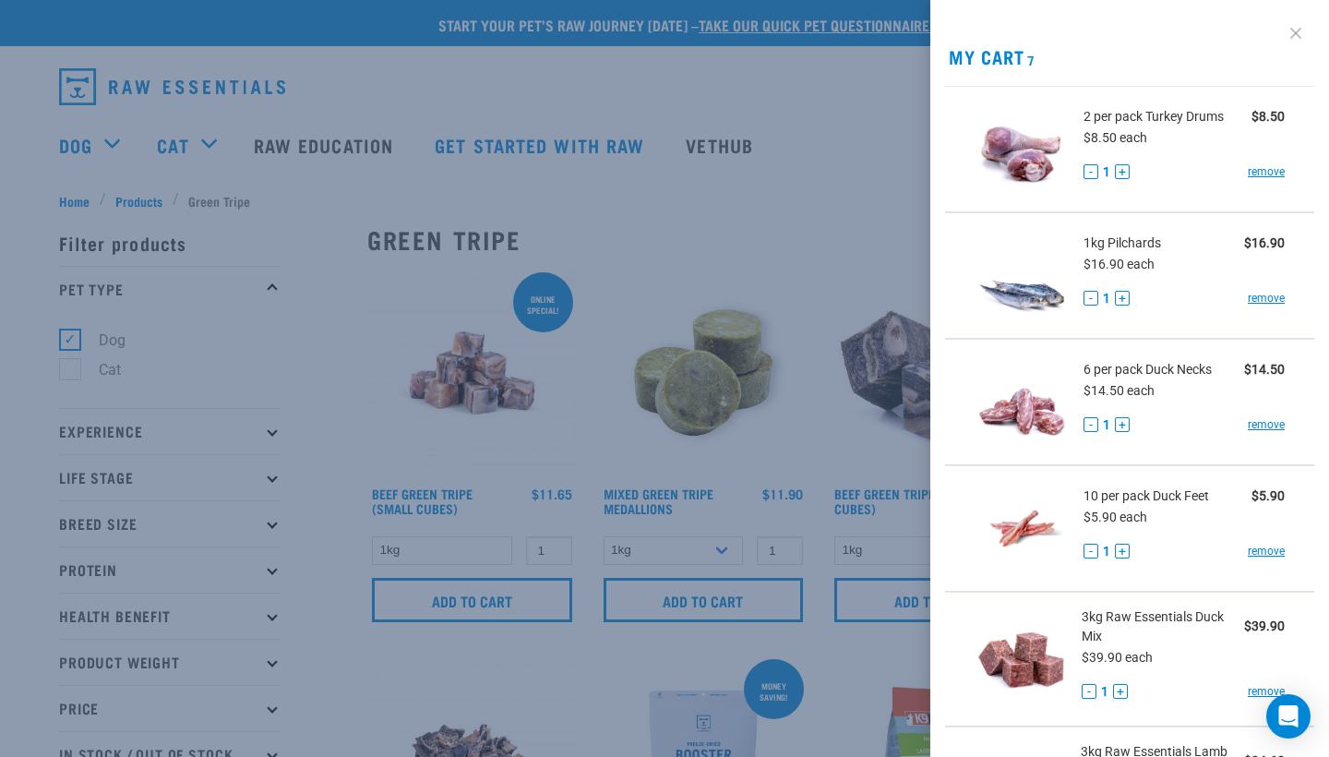
click at [1301, 34] on link at bounding box center [1296, 33] width 30 height 30
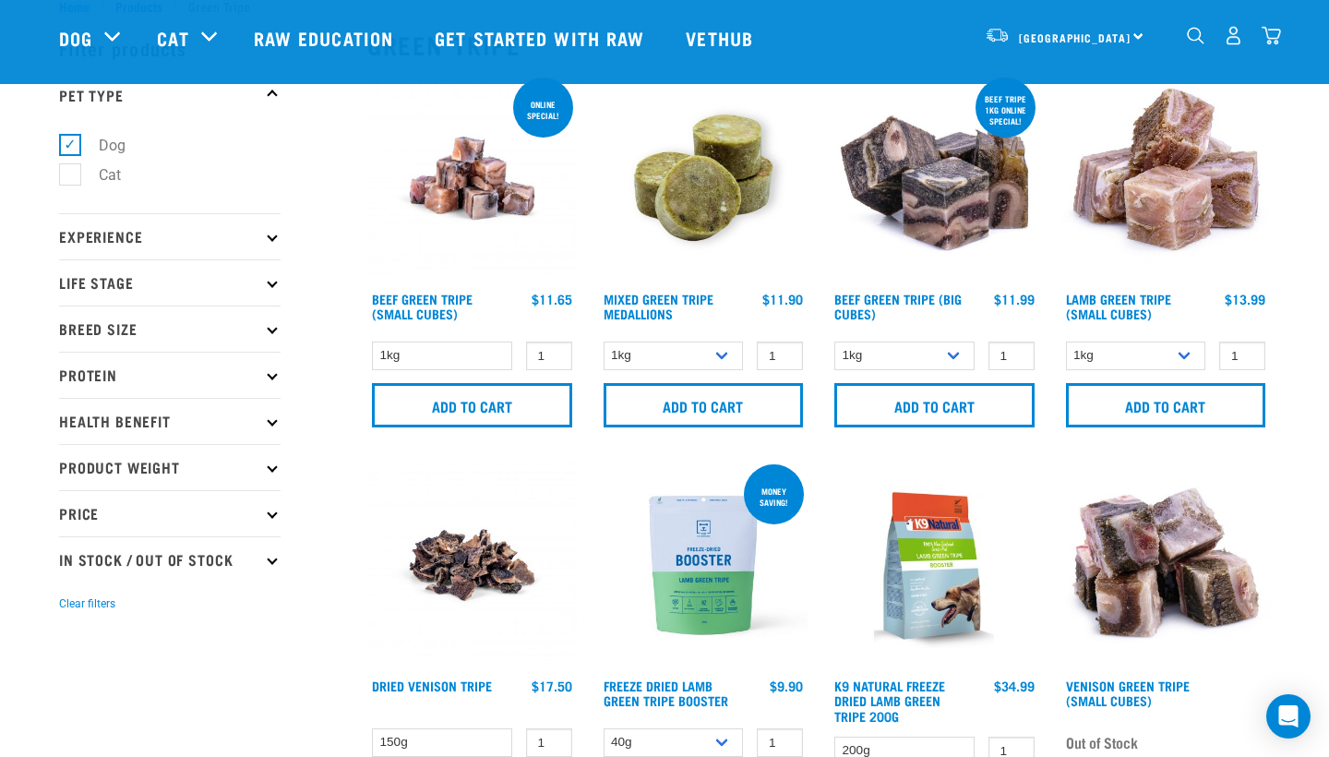
scroll to position [66, 0]
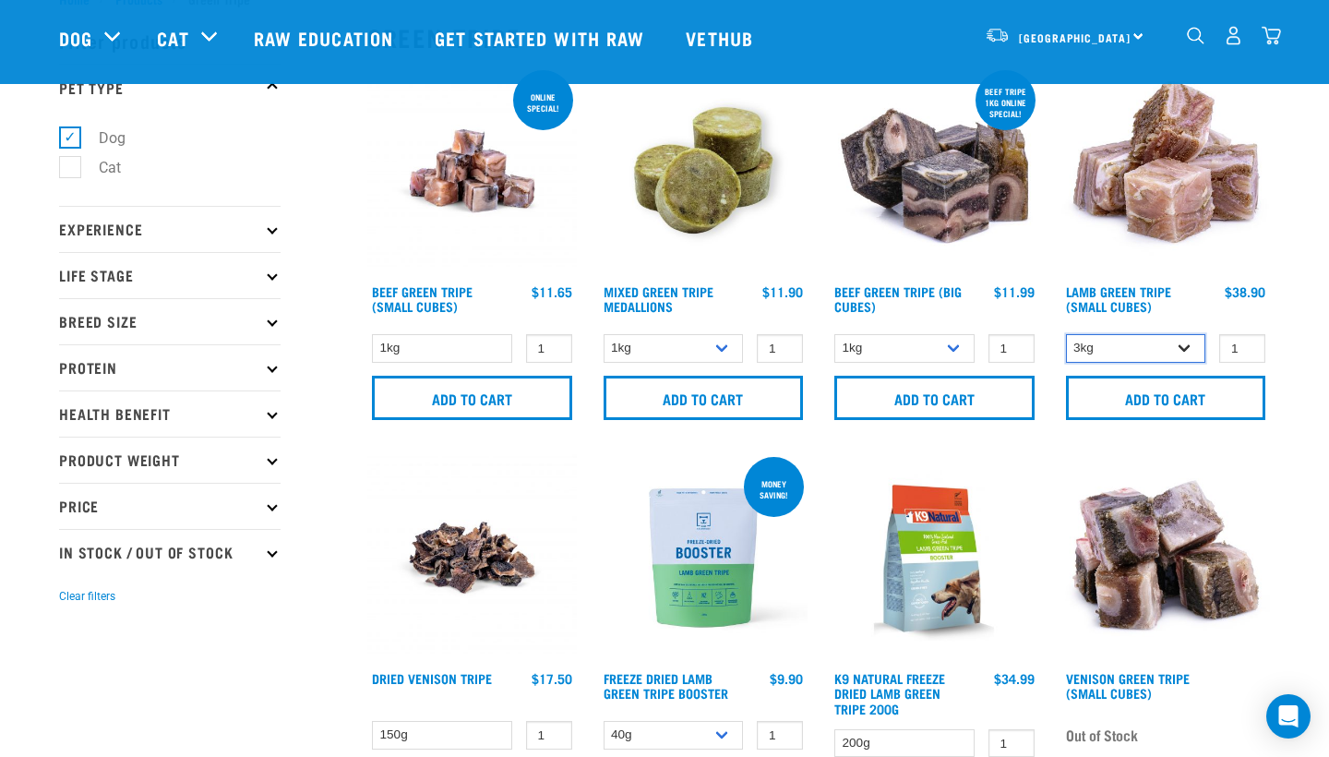
select select "445"
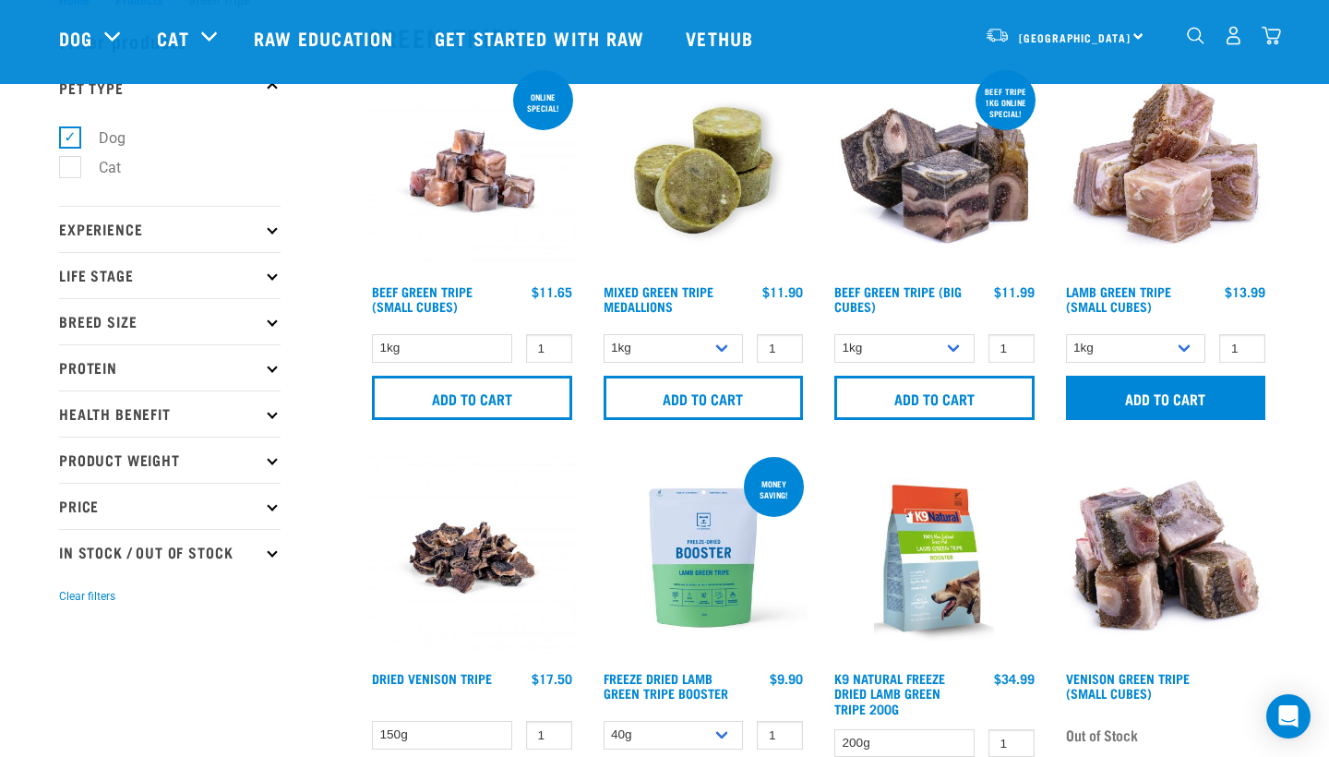
click at [1174, 387] on input "Add to cart" at bounding box center [1166, 398] width 200 height 44
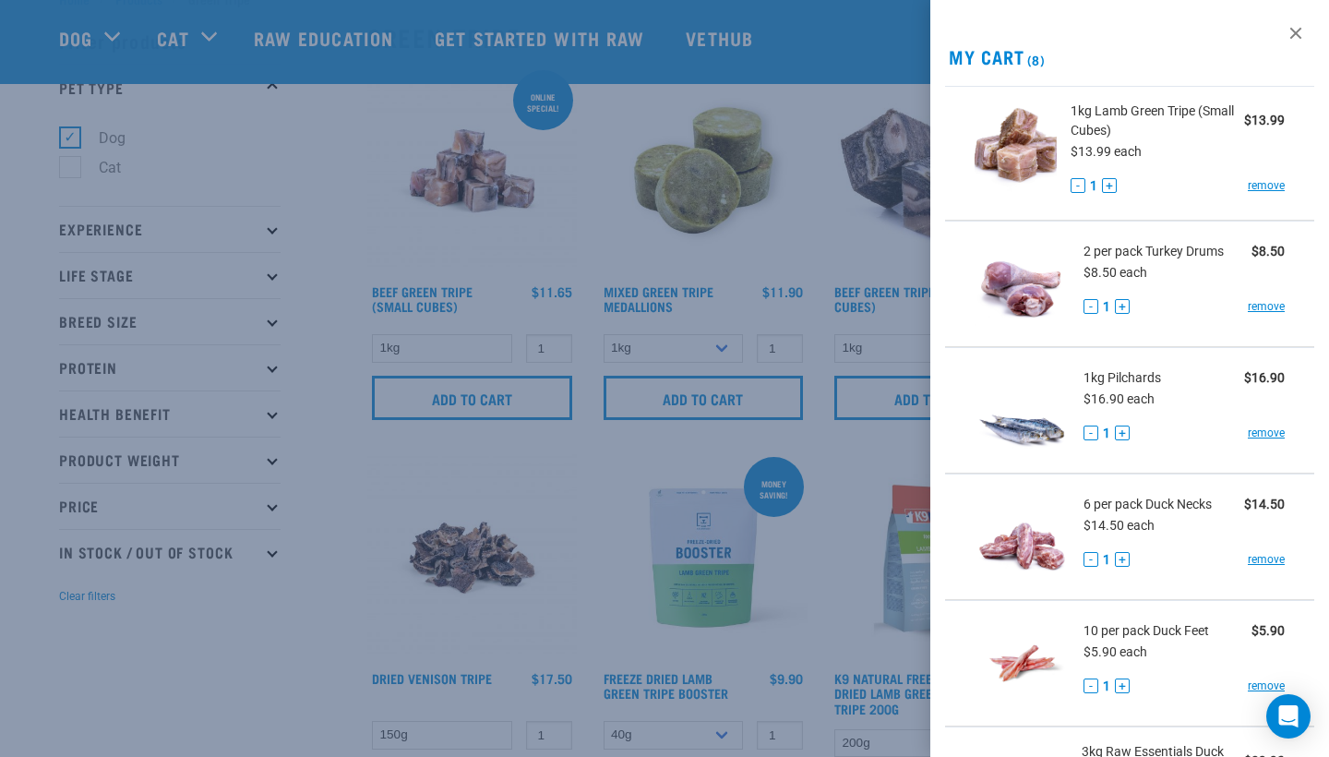
scroll to position [0, 0]
click at [377, 150] on div at bounding box center [664, 378] width 1329 height 757
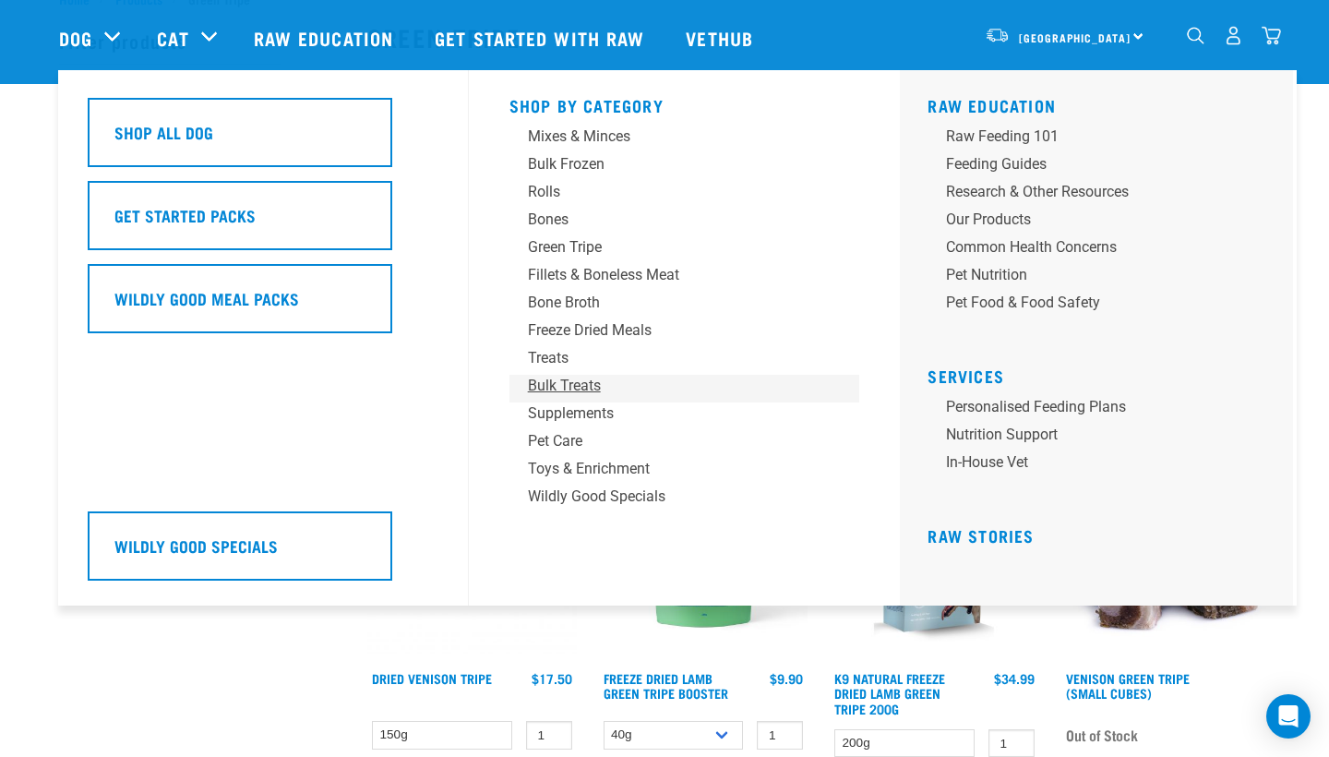
click at [633, 397] on link "Bulk Treats" at bounding box center [684, 389] width 351 height 28
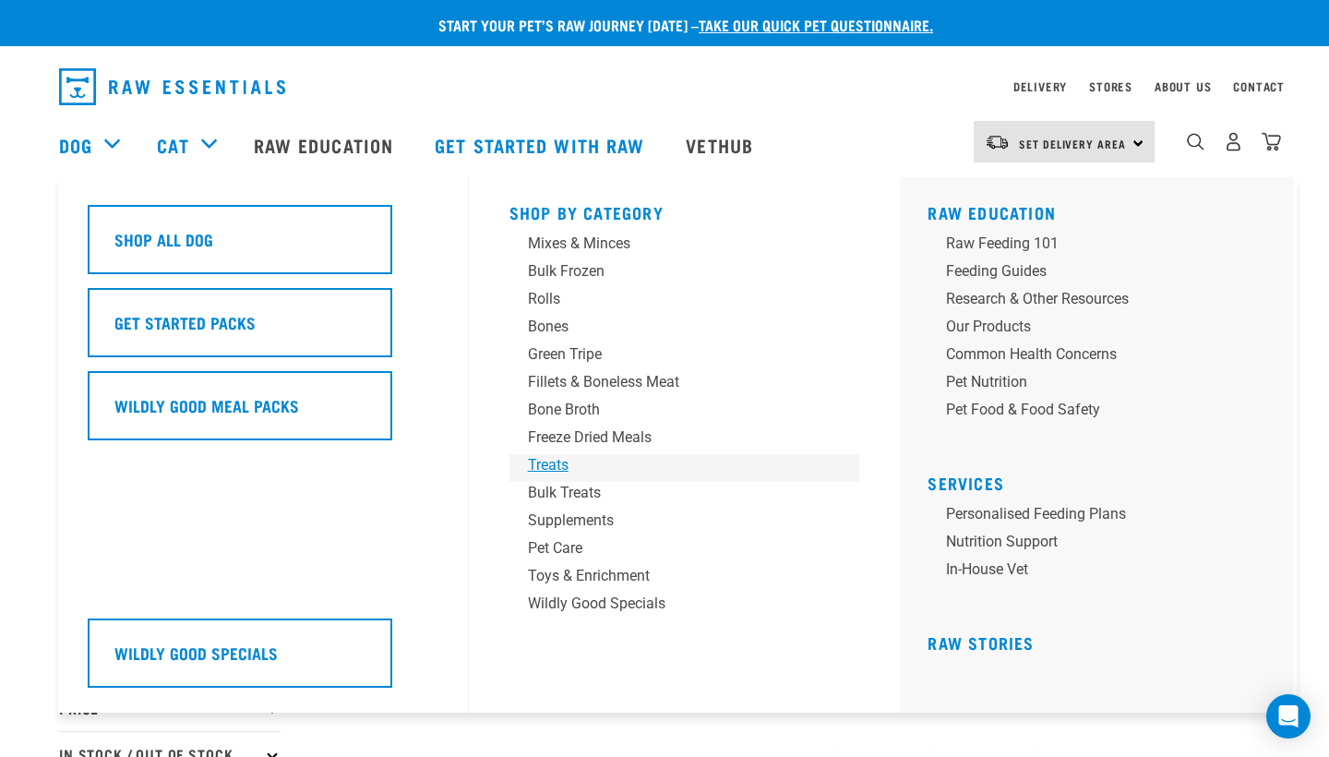
click at [594, 463] on div "Treats" at bounding box center [672, 465] width 288 height 22
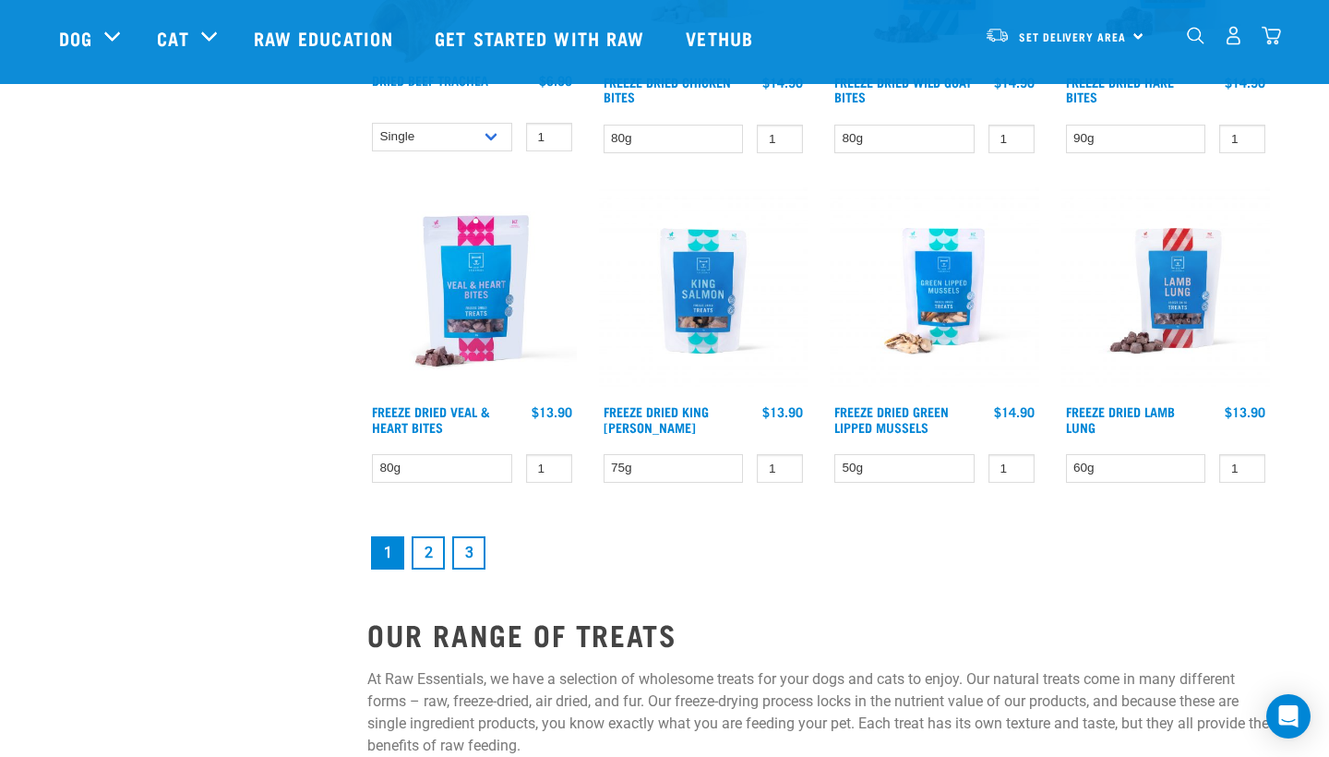
scroll to position [2399, 0]
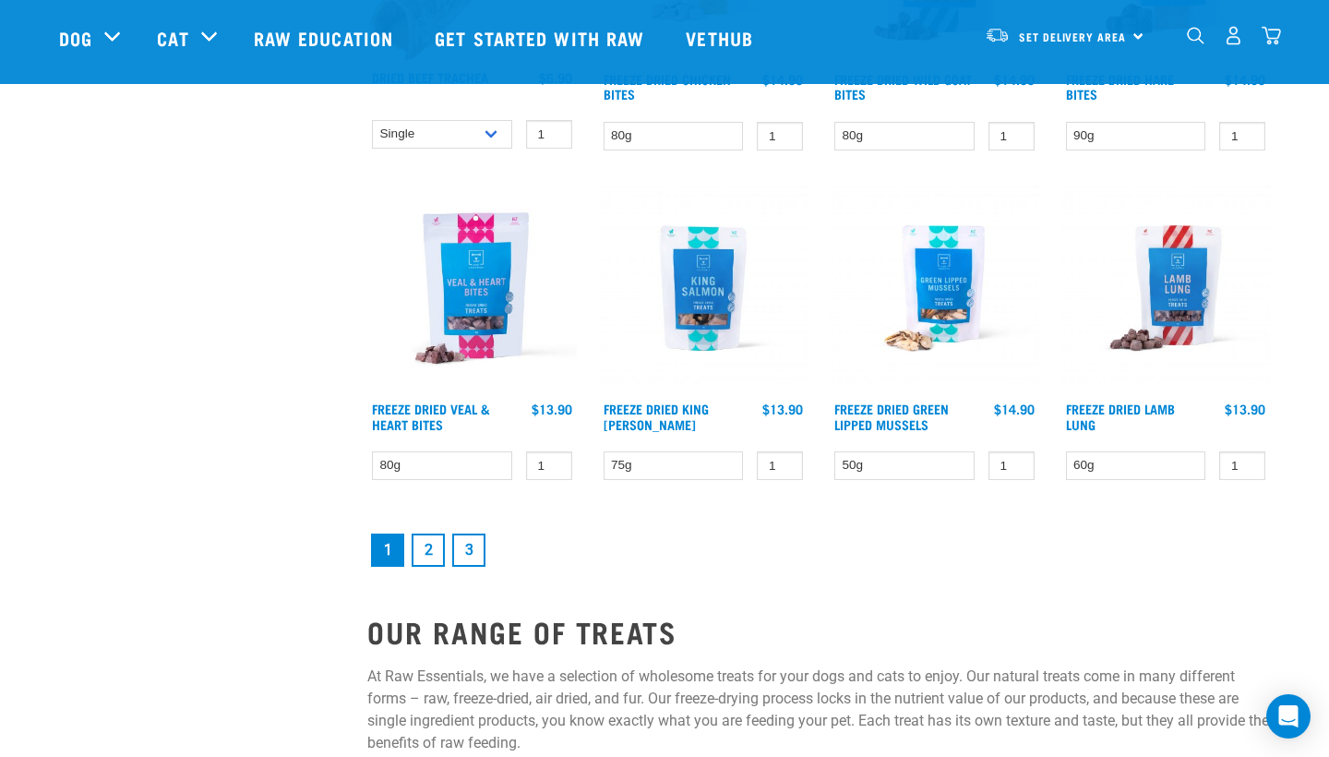
click at [428, 567] on link "2" at bounding box center [428, 549] width 33 height 33
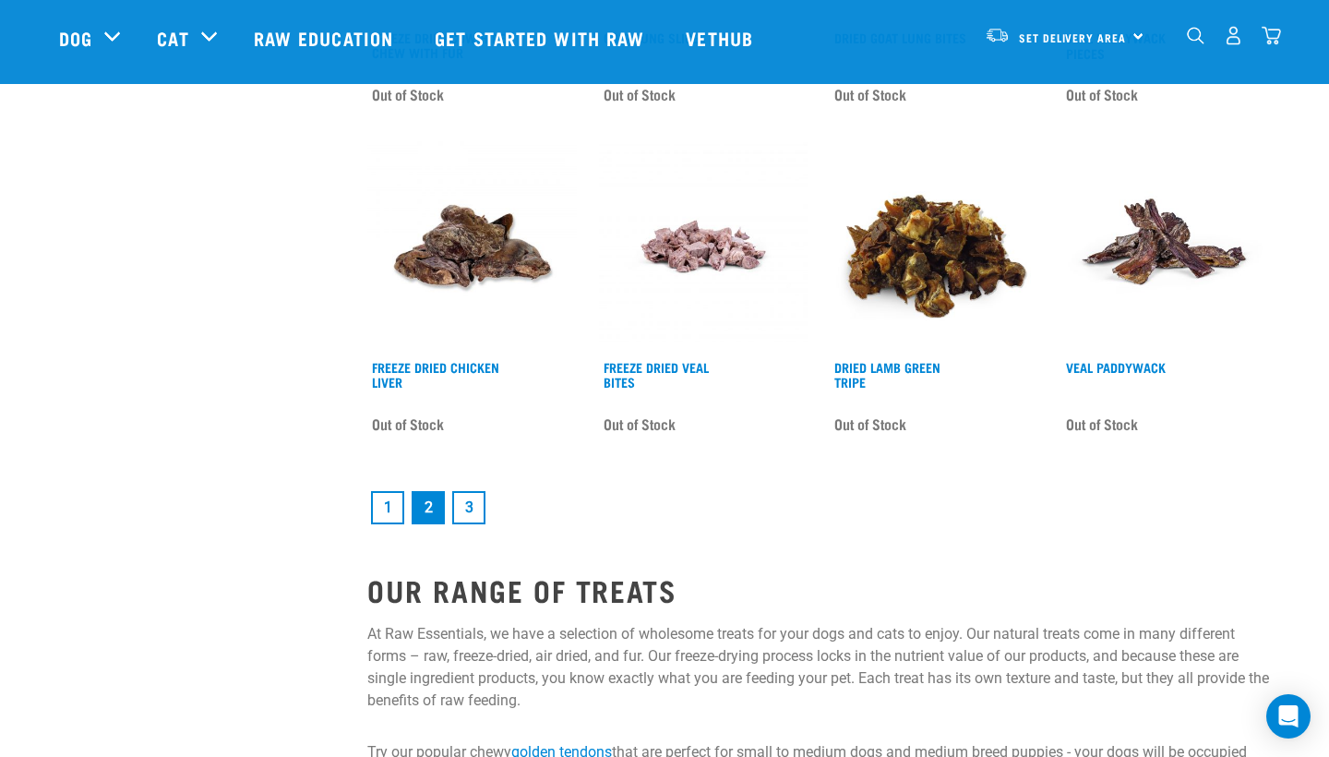
scroll to position [2599, 0]
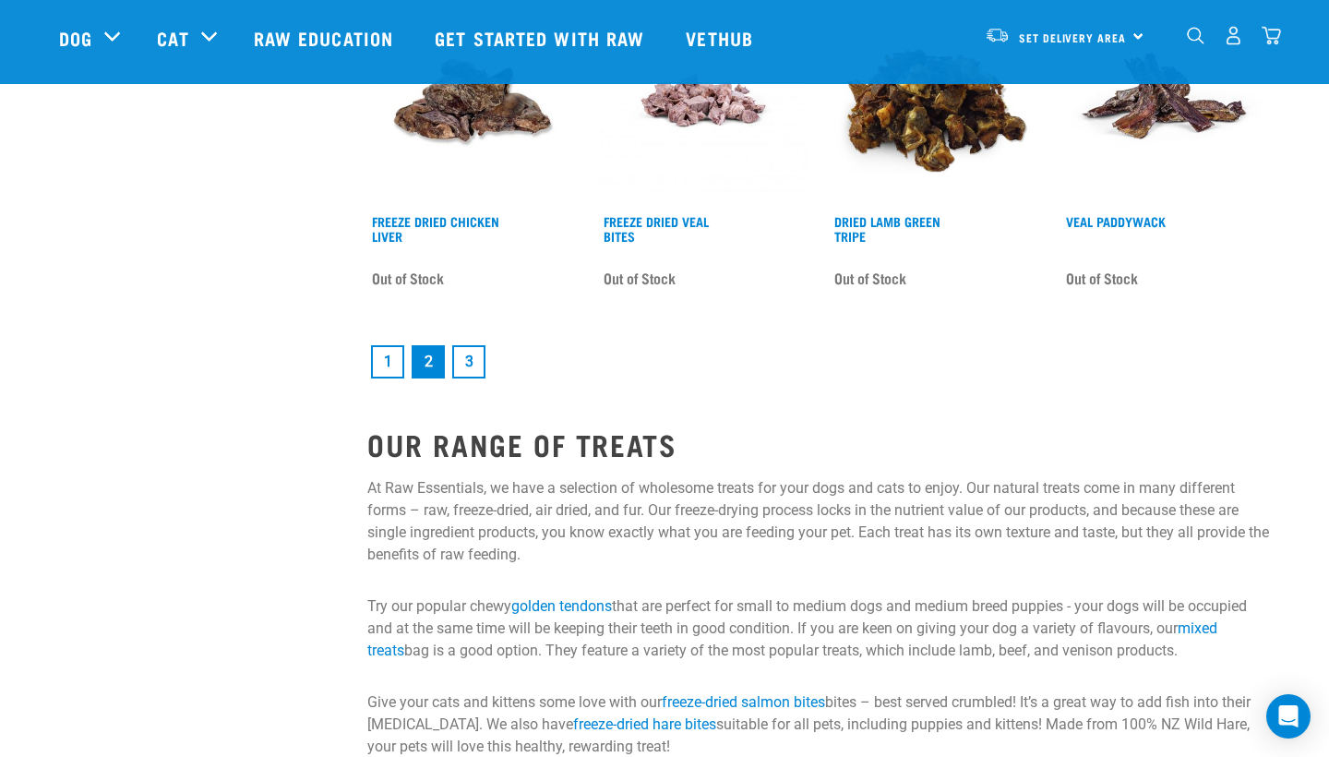
click at [474, 377] on link "3" at bounding box center [468, 361] width 33 height 33
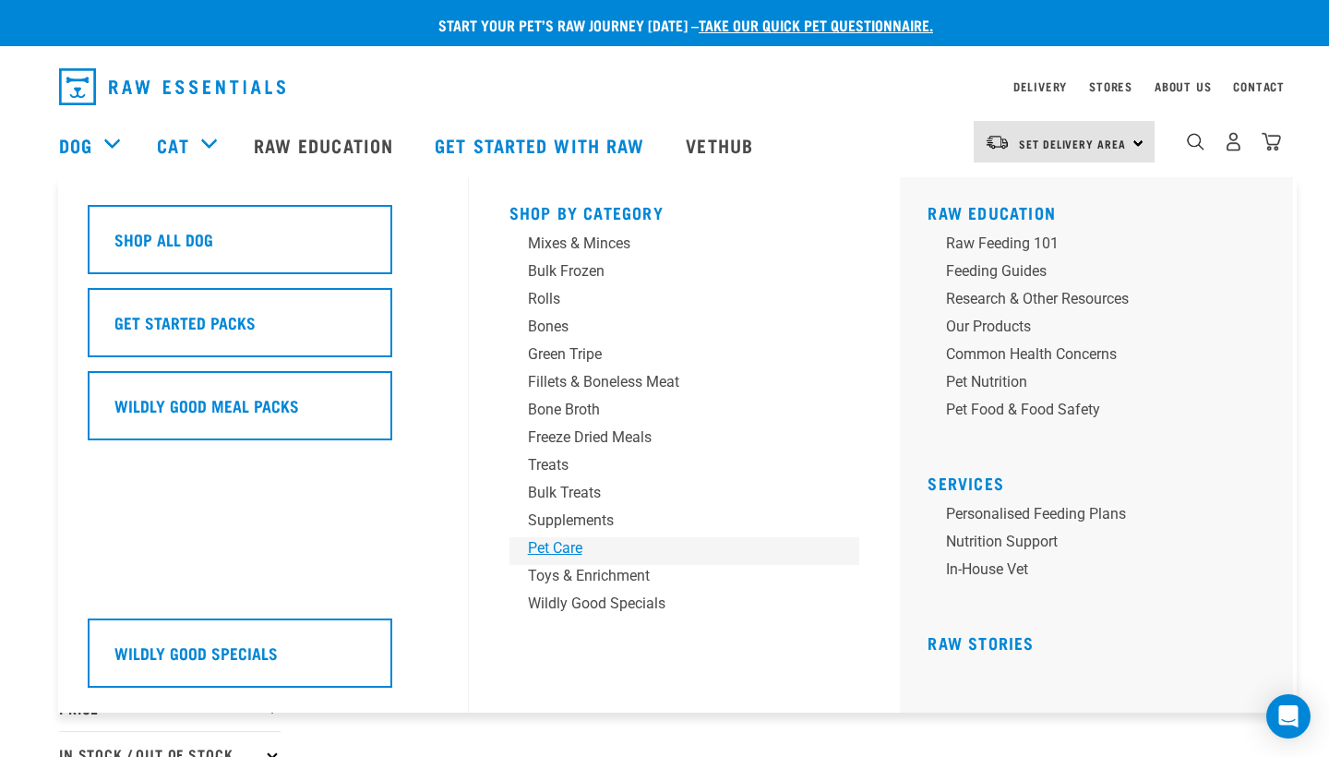
click at [568, 552] on div "Pet Care" at bounding box center [672, 548] width 288 height 22
